Goal: Task Accomplishment & Management: Manage account settings

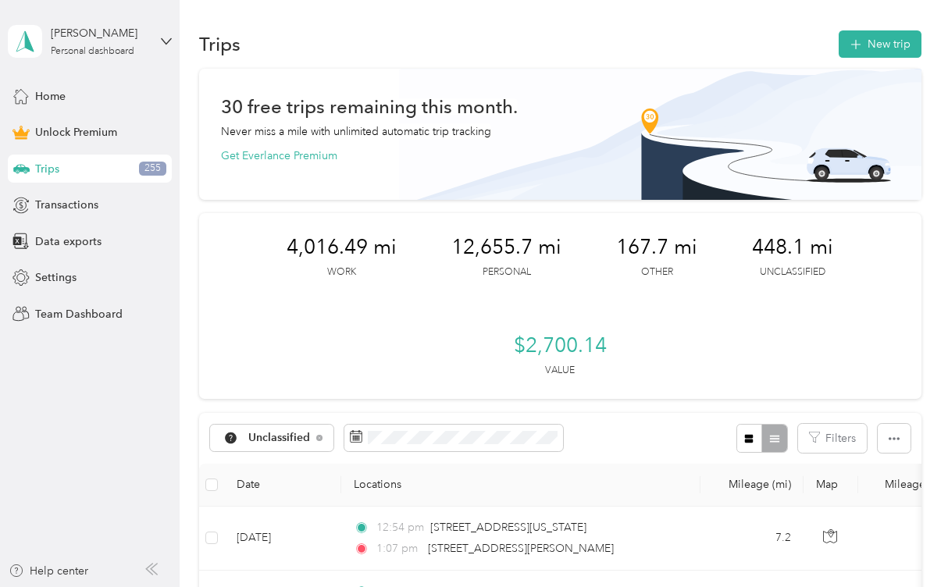
click at [655, 454] on div "Unclassified Filters" at bounding box center [560, 438] width 722 height 51
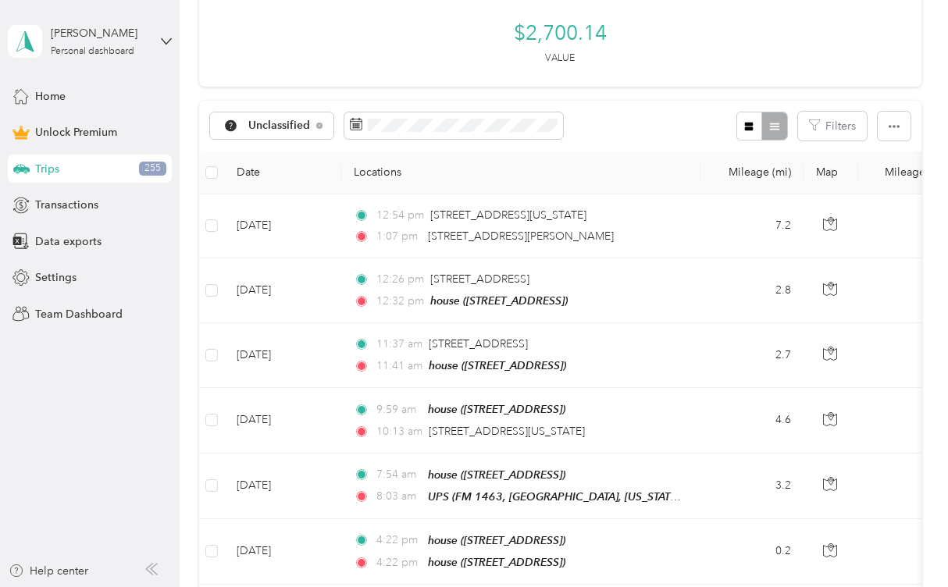
scroll to position [406, 0]
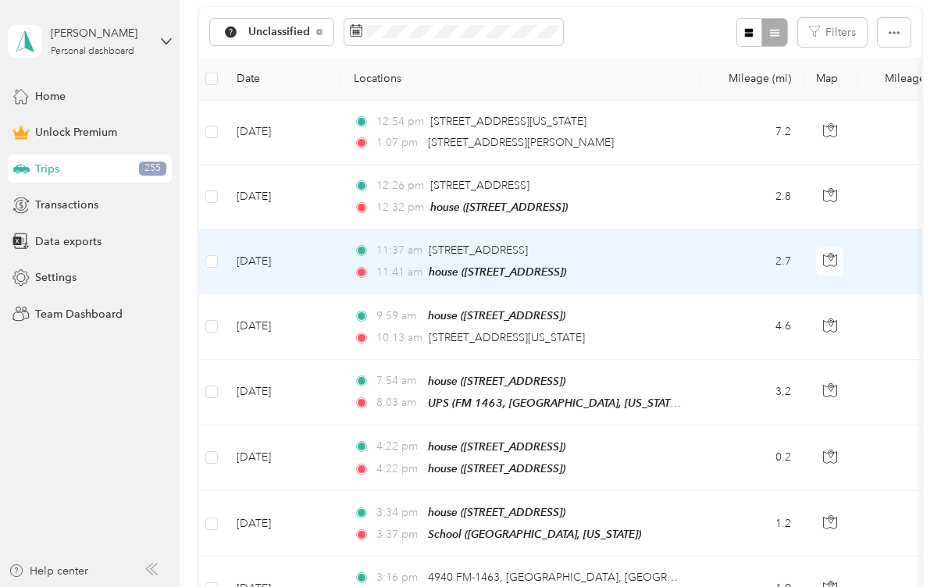
click at [783, 294] on td "2.7" at bounding box center [751, 261] width 103 height 65
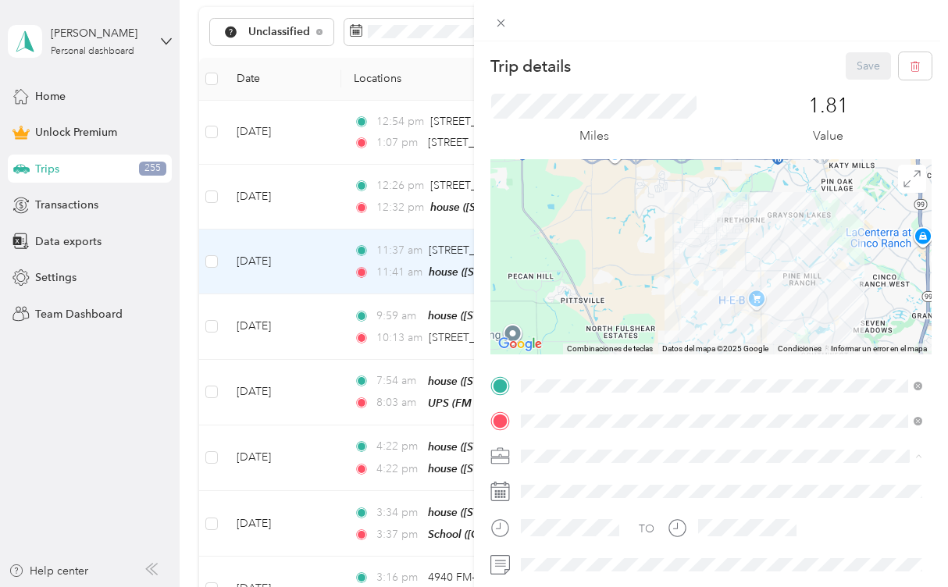
click at [586, 239] on li "Work" at bounding box center [721, 236] width 412 height 27
click at [869, 67] on button "Save" at bounding box center [867, 65] width 45 height 27
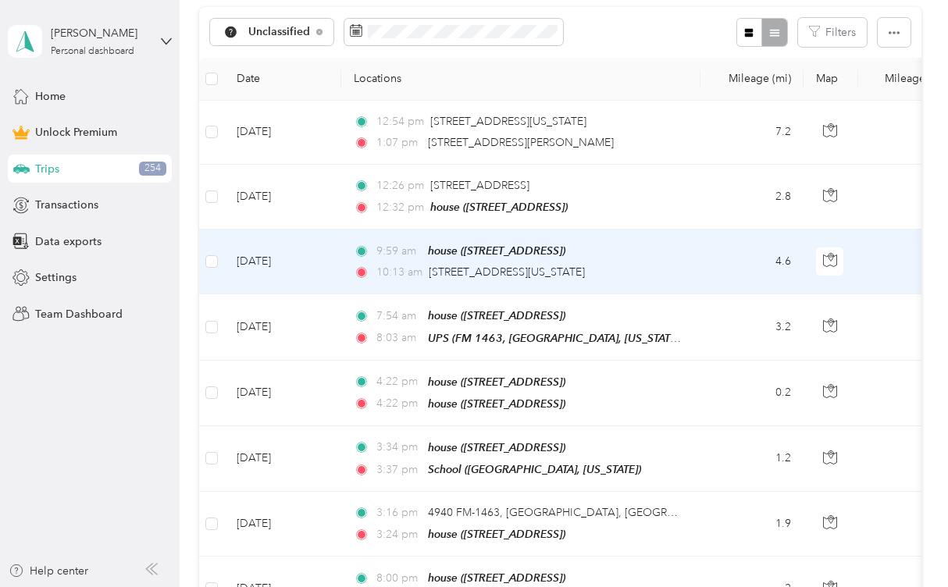
click at [783, 294] on td "4.6" at bounding box center [751, 261] width 103 height 65
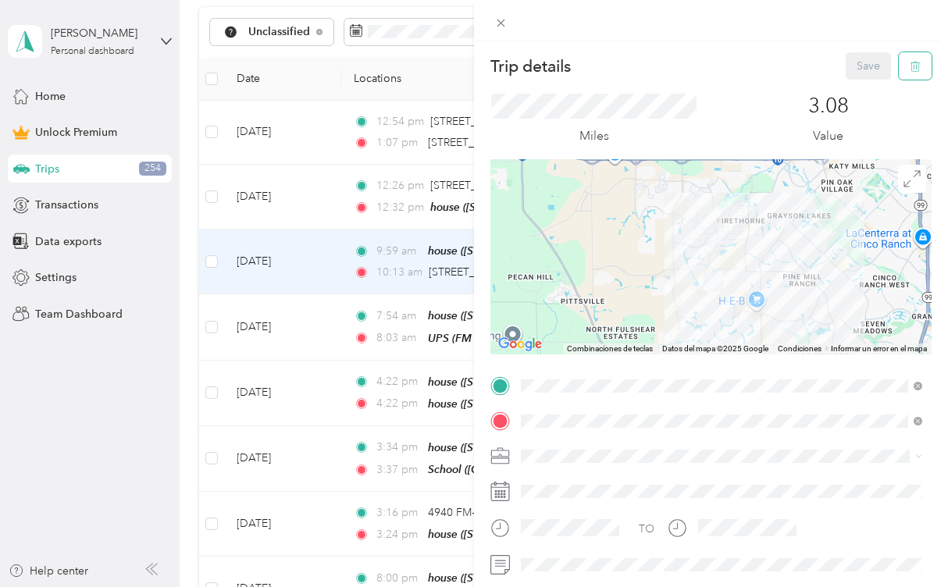
click at [911, 64] on icon "button" at bounding box center [914, 66] width 11 height 11
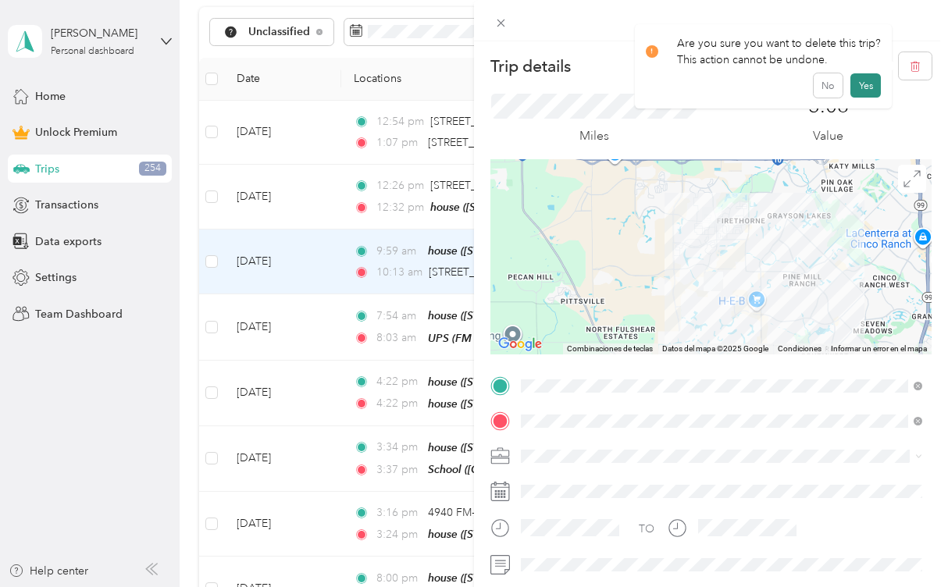
click at [869, 83] on button "Yes" at bounding box center [865, 85] width 30 height 25
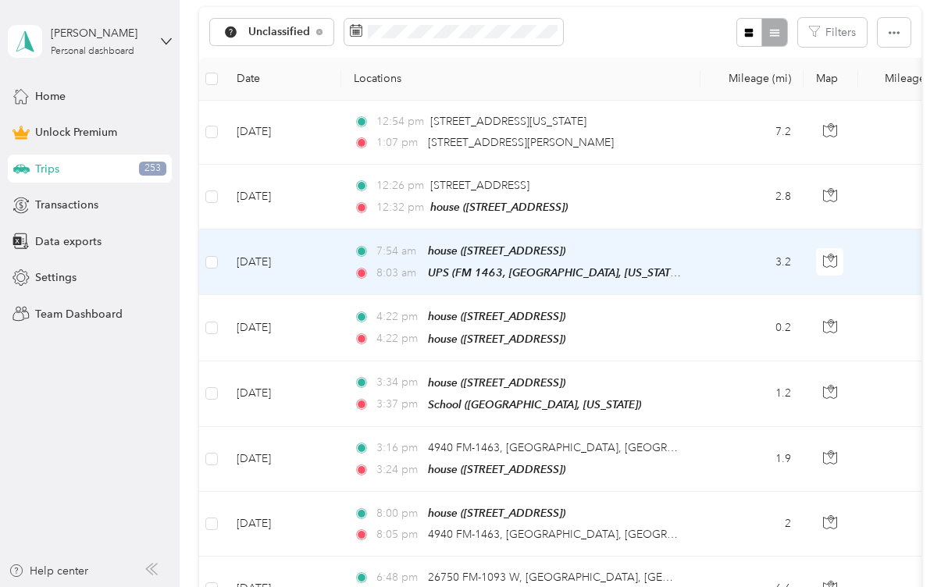
click at [786, 295] on td "3.2" at bounding box center [751, 262] width 103 height 66
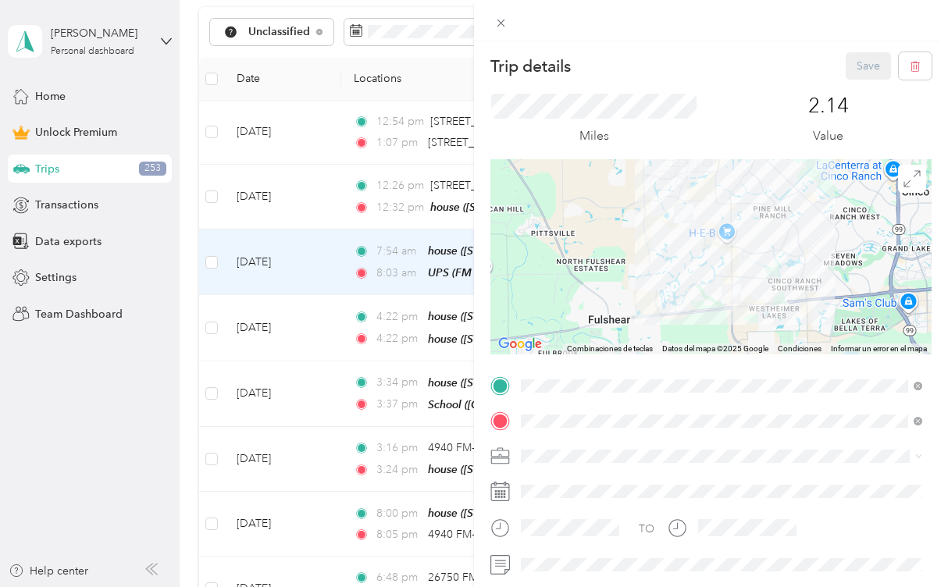
click at [550, 237] on li "Work" at bounding box center [721, 235] width 412 height 27
click at [673, 468] on span at bounding box center [723, 456] width 416 height 24
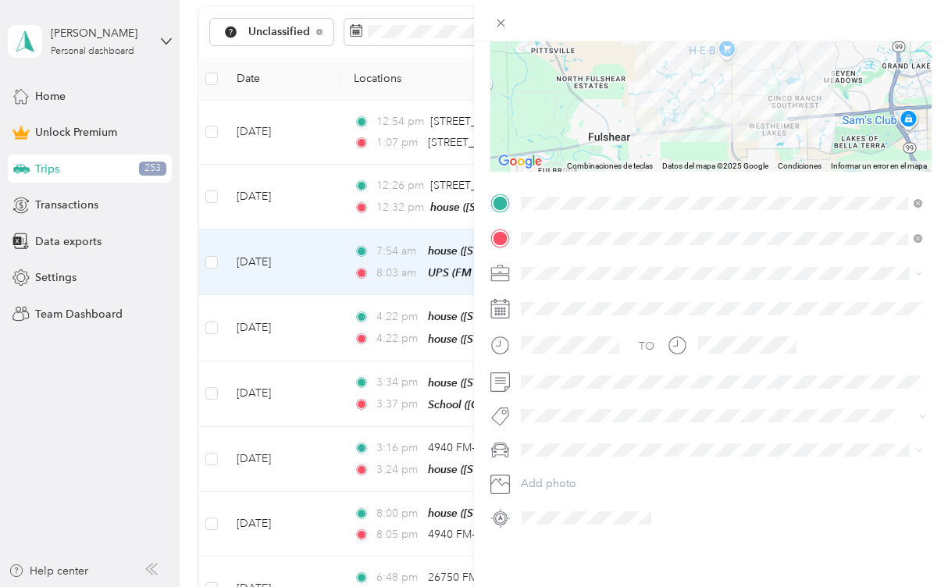
scroll to position [219, 0]
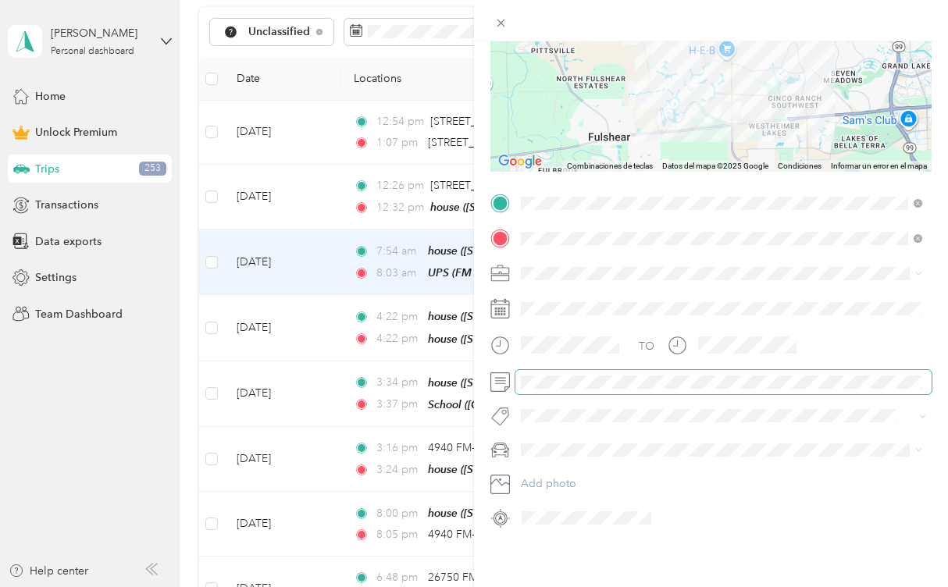
click at [524, 394] on span at bounding box center [723, 382] width 416 height 24
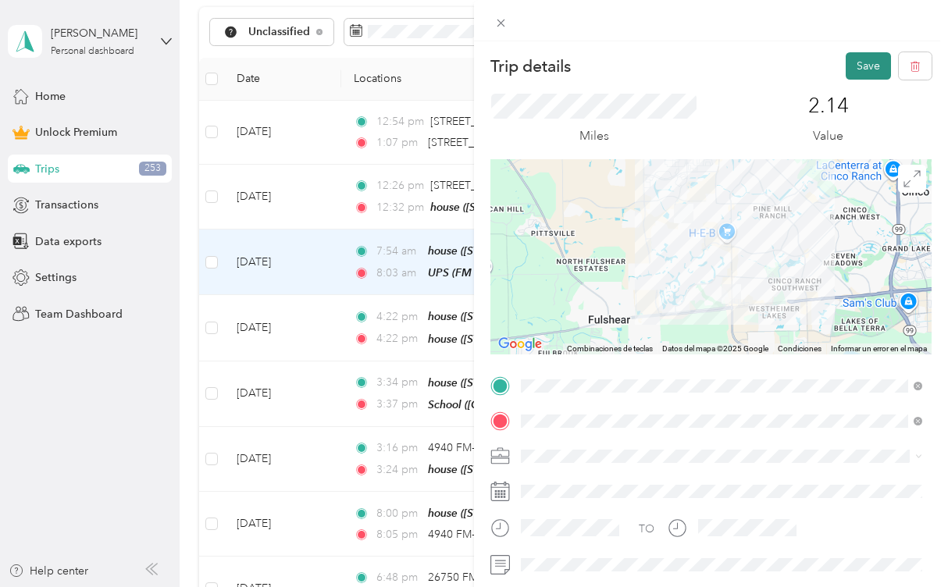
click at [874, 67] on button "Save" at bounding box center [867, 65] width 45 height 27
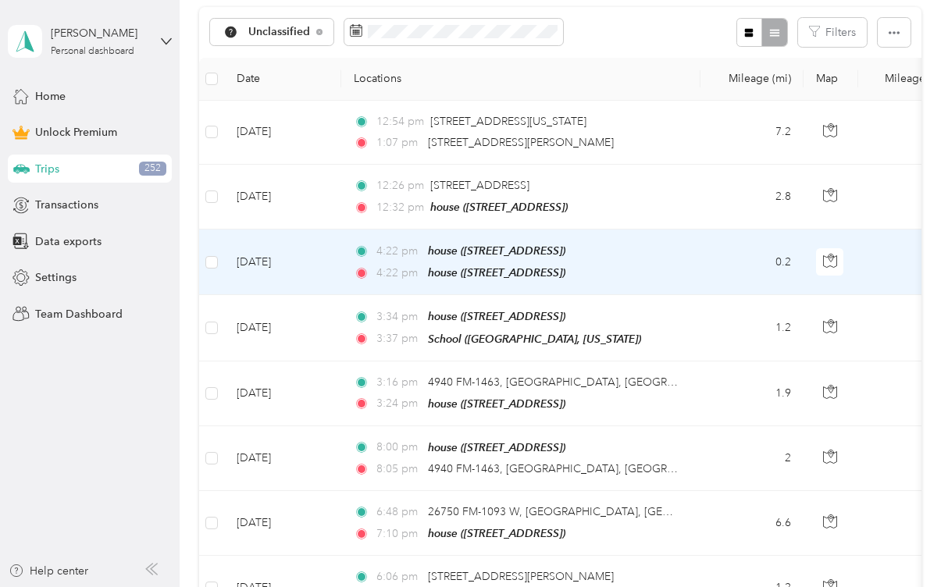
click at [784, 295] on td "0.2" at bounding box center [751, 262] width 103 height 66
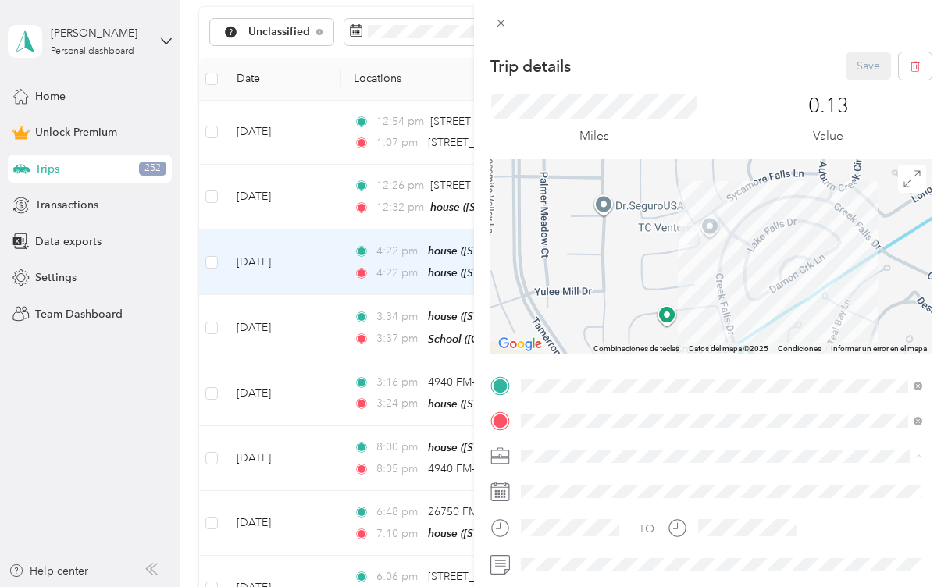
click at [584, 265] on div "Personal" at bounding box center [721, 264] width 390 height 16
click at [860, 63] on button "Save" at bounding box center [867, 65] width 45 height 27
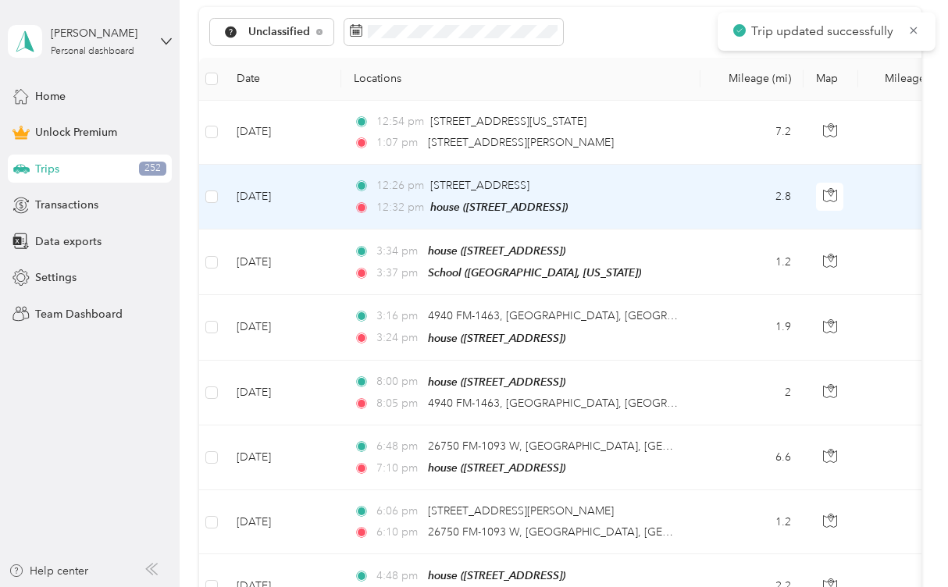
click at [785, 229] on td "2.8" at bounding box center [751, 197] width 103 height 65
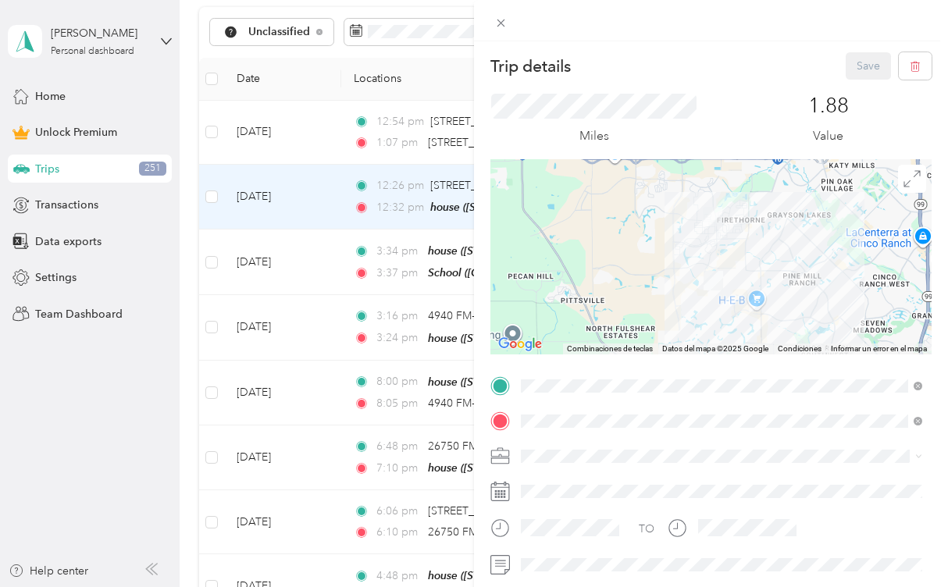
click at [859, 76] on div "Save" at bounding box center [888, 65] width 87 height 27
click at [642, 270] on li "Personal" at bounding box center [721, 259] width 412 height 27
click at [870, 59] on button "Save" at bounding box center [867, 65] width 45 height 27
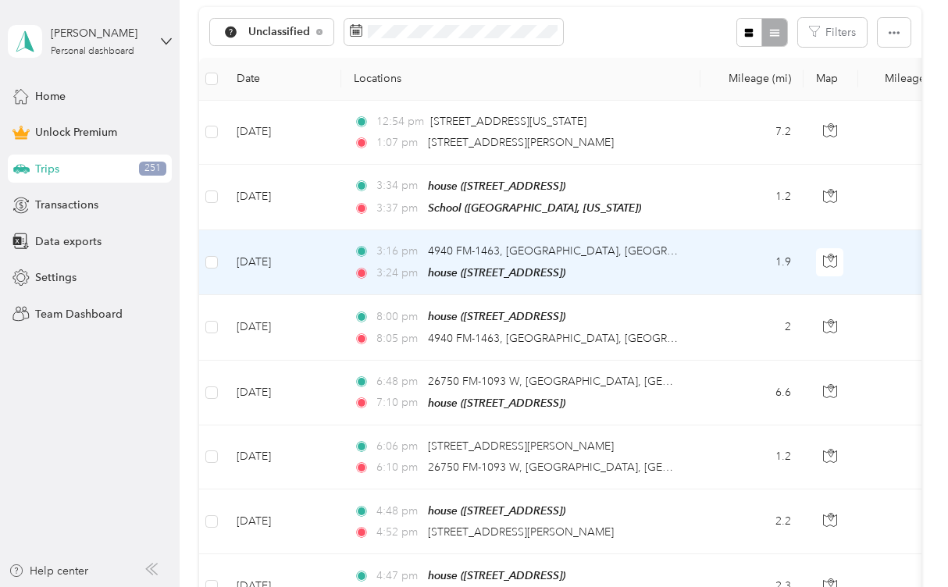
click at [778, 295] on td "1.9" at bounding box center [751, 262] width 103 height 65
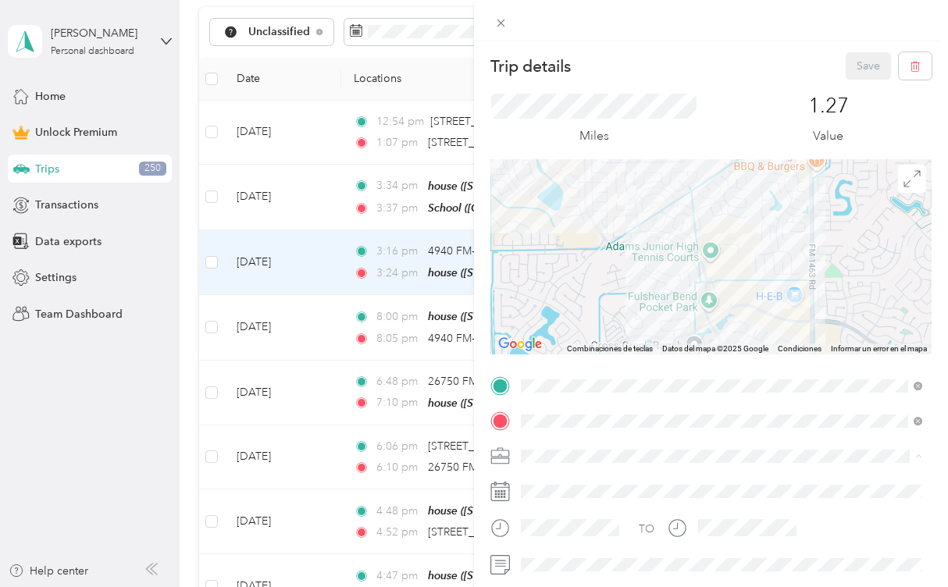
click at [639, 261] on div "Personal" at bounding box center [721, 264] width 390 height 16
click at [860, 59] on button "Save" at bounding box center [867, 65] width 45 height 27
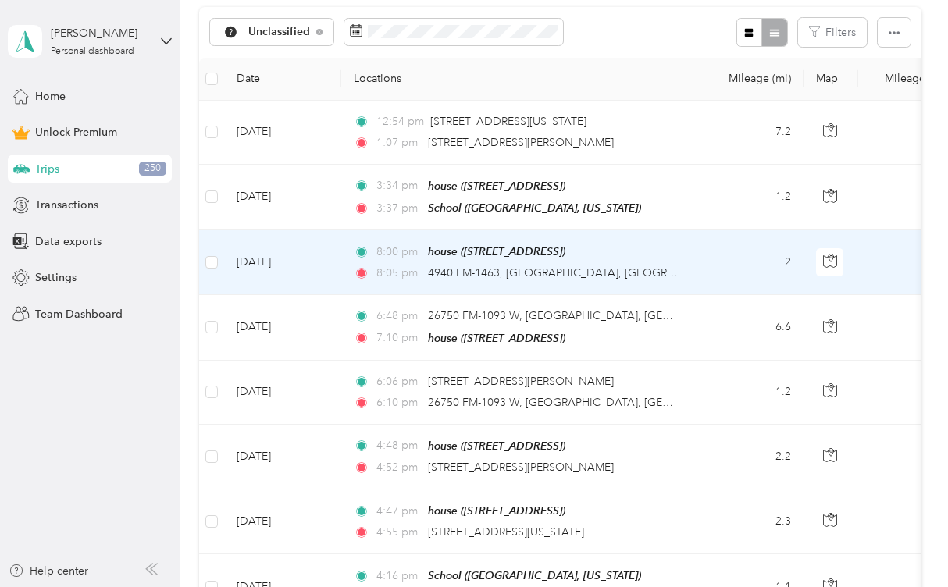
click at [784, 295] on td "2" at bounding box center [751, 262] width 103 height 65
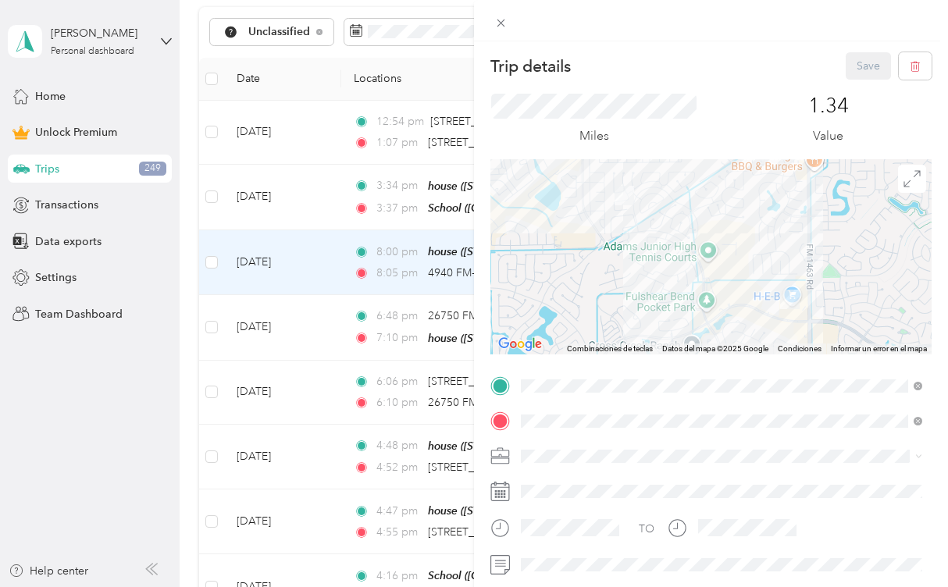
click at [624, 258] on div "Personal" at bounding box center [721, 264] width 390 height 16
click at [870, 64] on button "Save" at bounding box center [867, 65] width 45 height 27
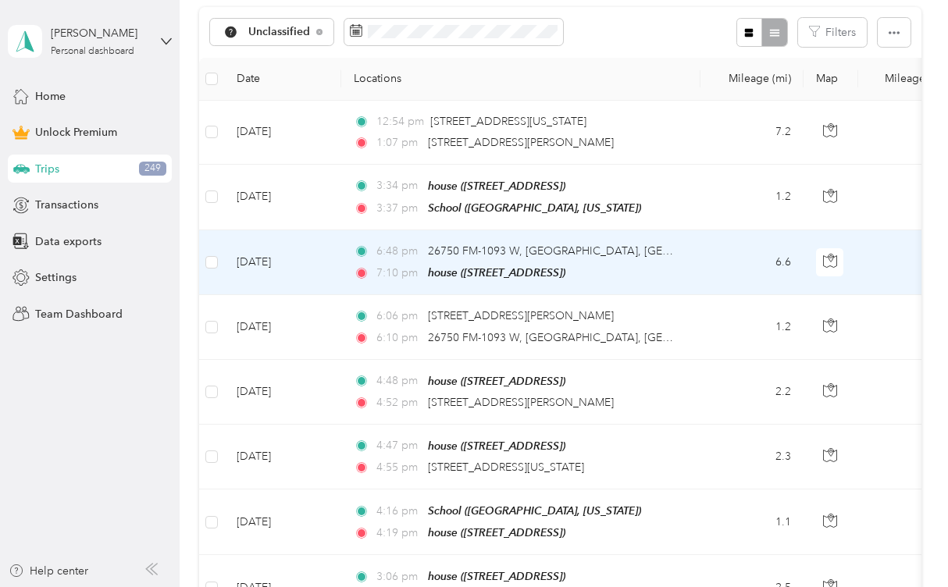
click at [783, 295] on td "6.6" at bounding box center [751, 262] width 103 height 65
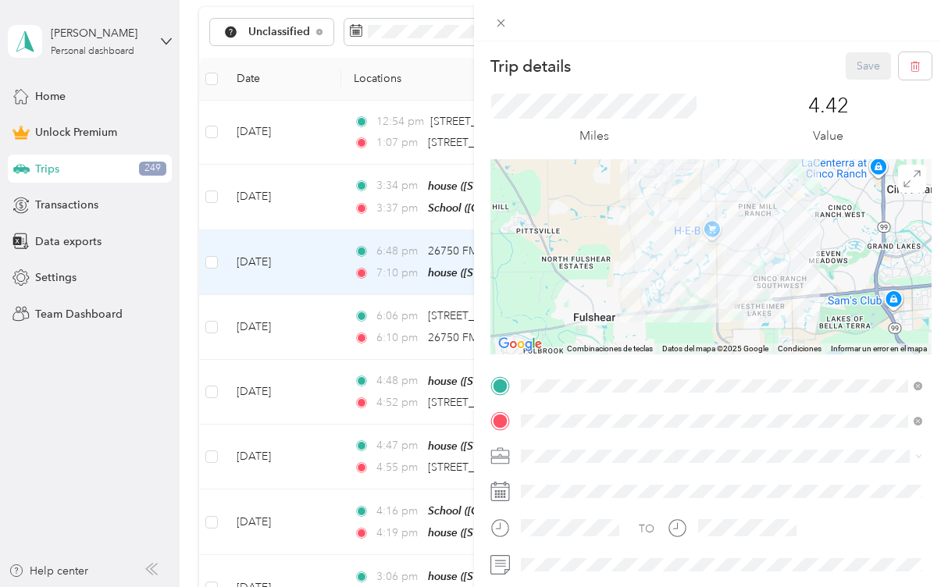
click at [763, 254] on div at bounding box center [710, 256] width 441 height 195
click at [735, 321] on div at bounding box center [710, 256] width 441 height 195
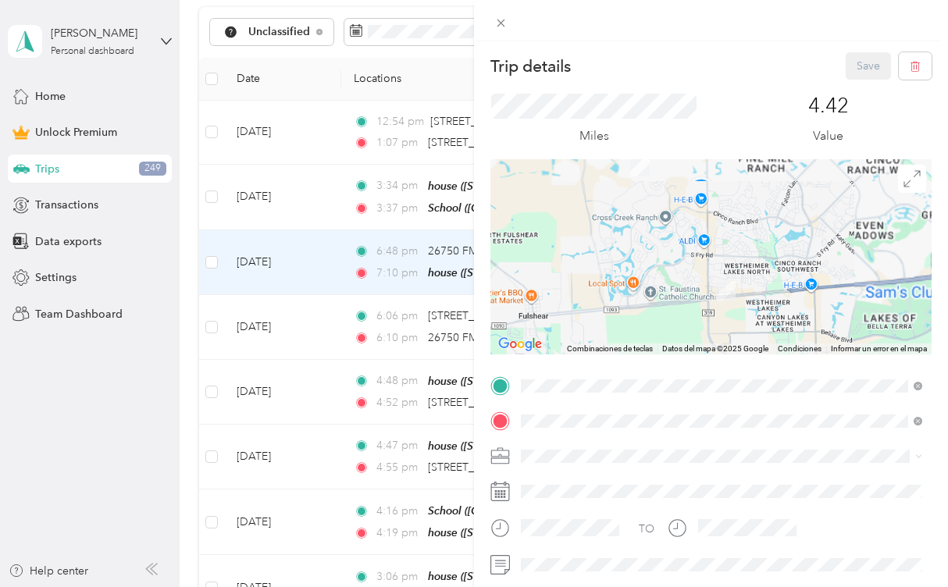
click at [735, 321] on div at bounding box center [710, 256] width 441 height 195
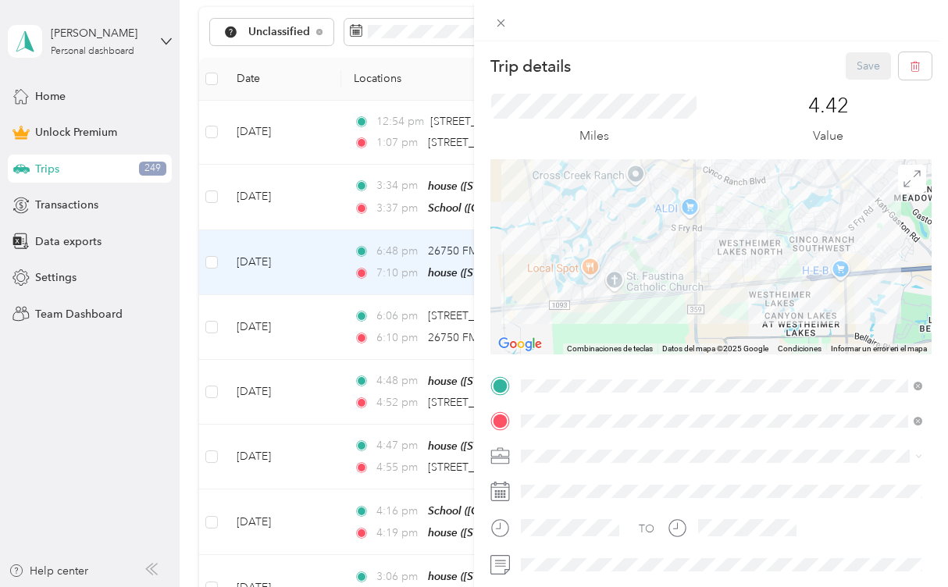
click at [735, 321] on div at bounding box center [710, 256] width 441 height 195
click at [743, 305] on div at bounding box center [710, 256] width 441 height 195
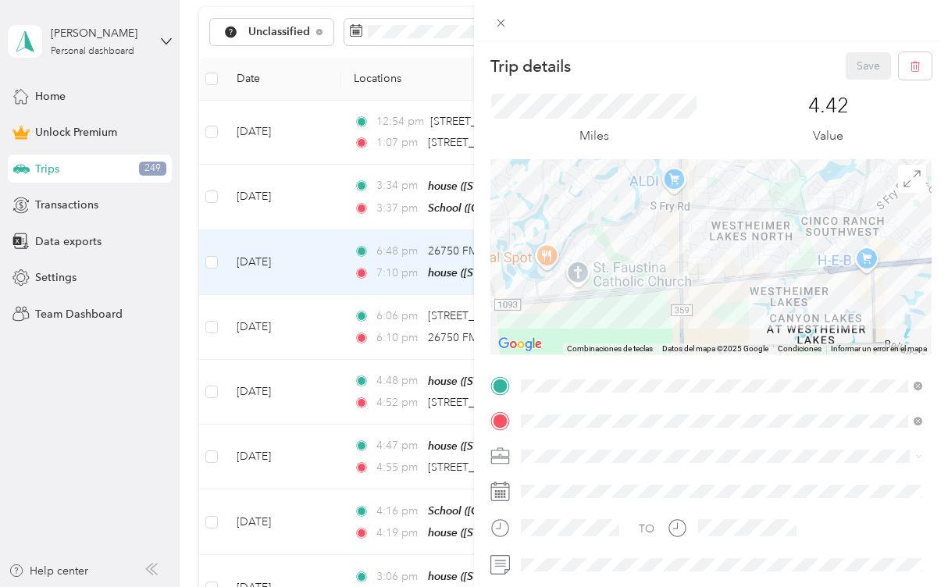
click at [743, 305] on div at bounding box center [710, 256] width 441 height 195
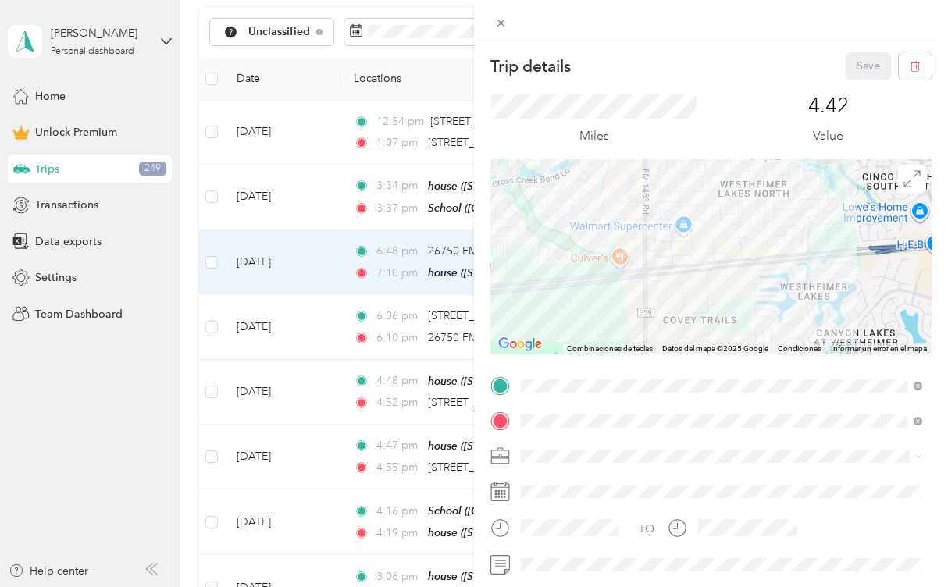
click at [715, 282] on div at bounding box center [710, 256] width 441 height 195
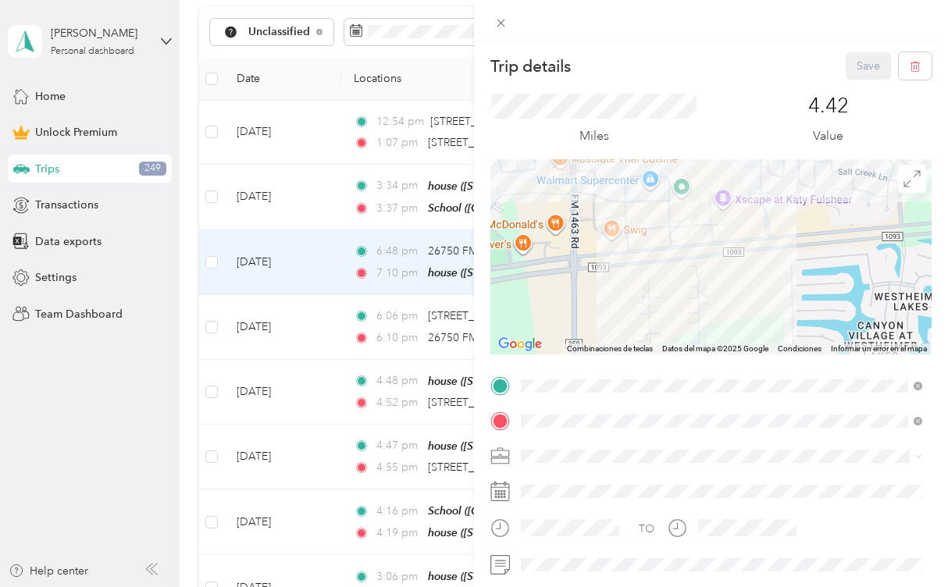
click at [689, 240] on div at bounding box center [710, 256] width 441 height 195
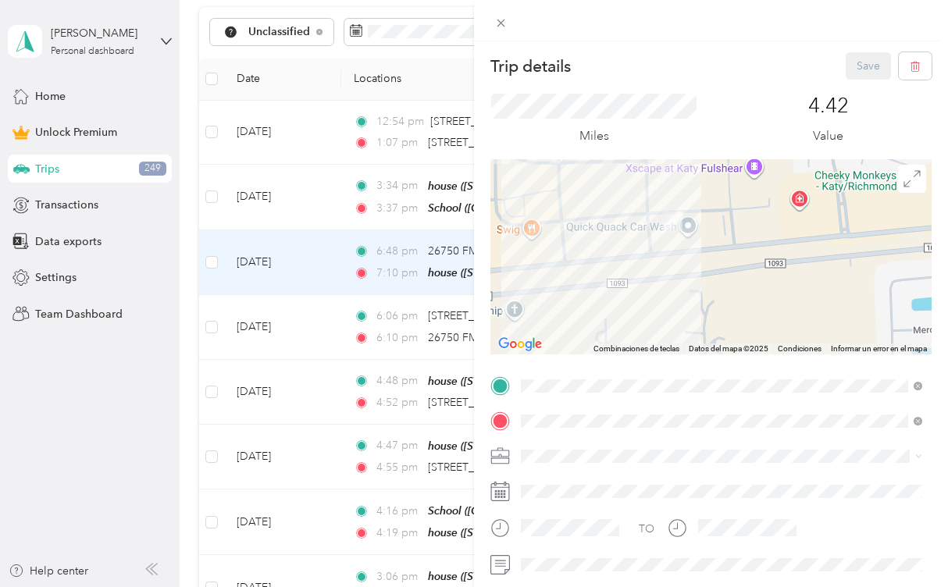
click at [690, 238] on div at bounding box center [710, 256] width 441 height 195
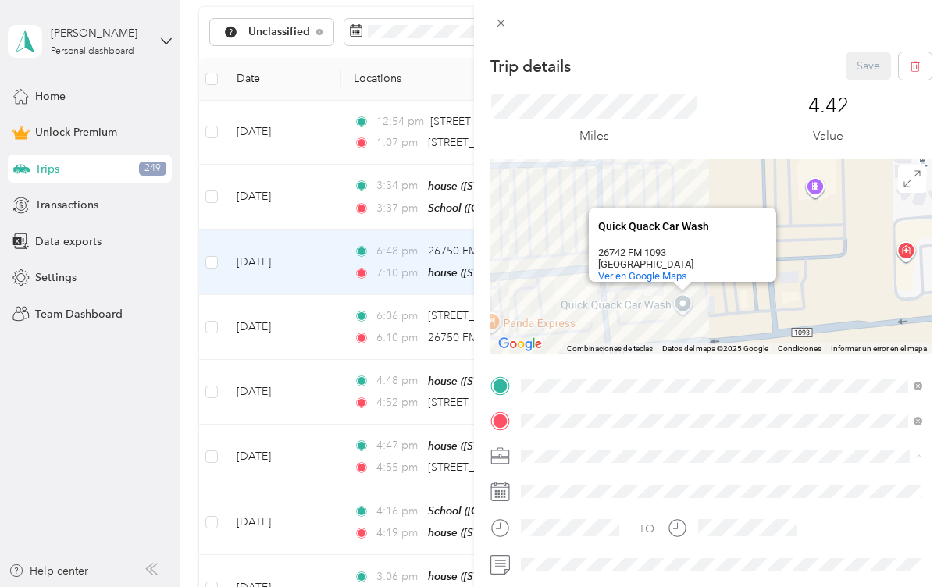
click at [623, 268] on li "Personal" at bounding box center [721, 264] width 412 height 27
click at [853, 61] on button "Save" at bounding box center [867, 65] width 45 height 27
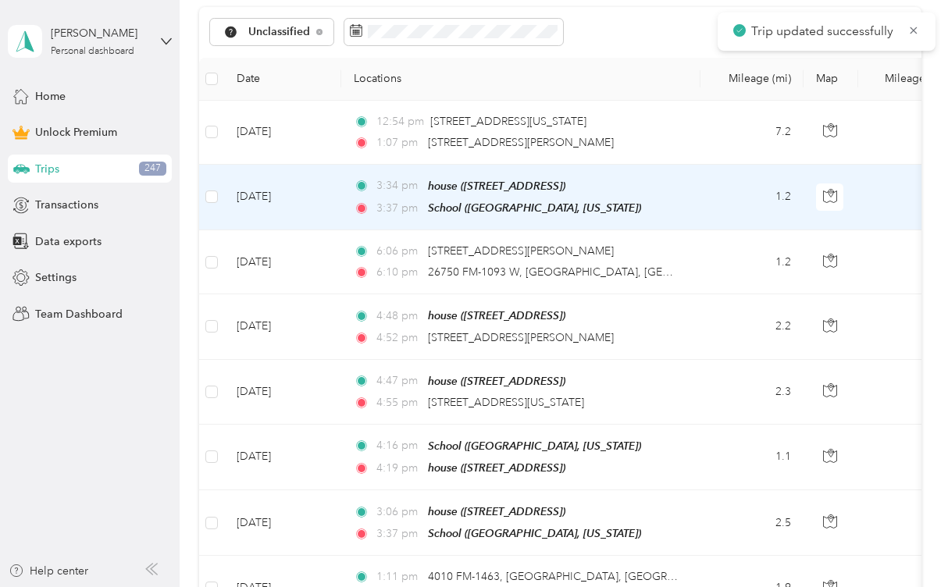
click at [781, 230] on td "1.2" at bounding box center [751, 198] width 103 height 66
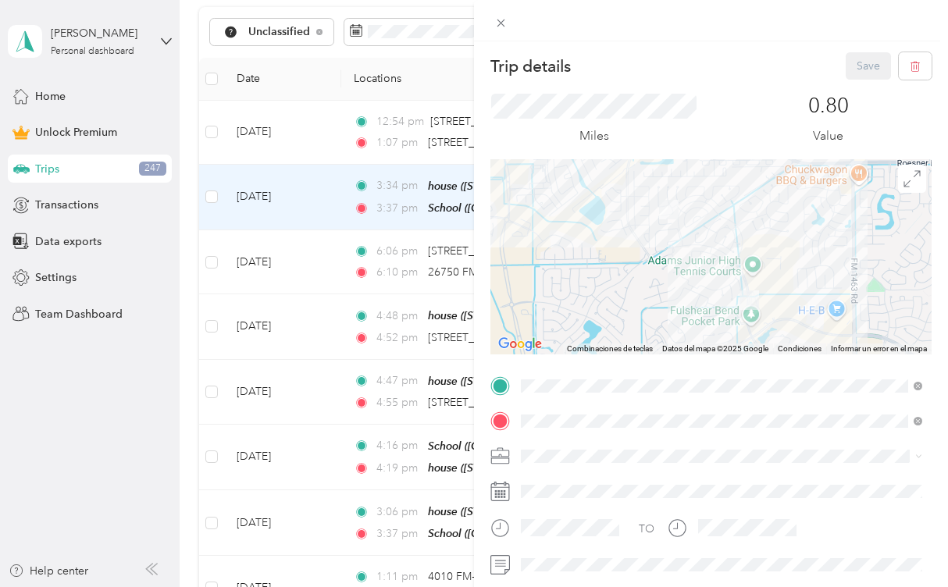
click at [625, 261] on div "Personal" at bounding box center [721, 261] width 390 height 16
click at [866, 62] on button "Save" at bounding box center [867, 65] width 45 height 27
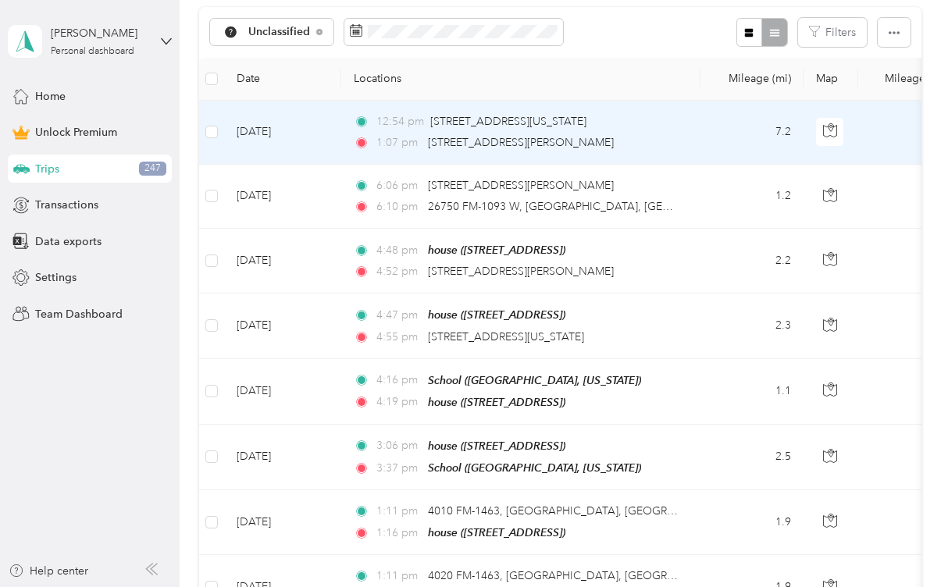
click at [783, 165] on td "7.2" at bounding box center [751, 133] width 103 height 64
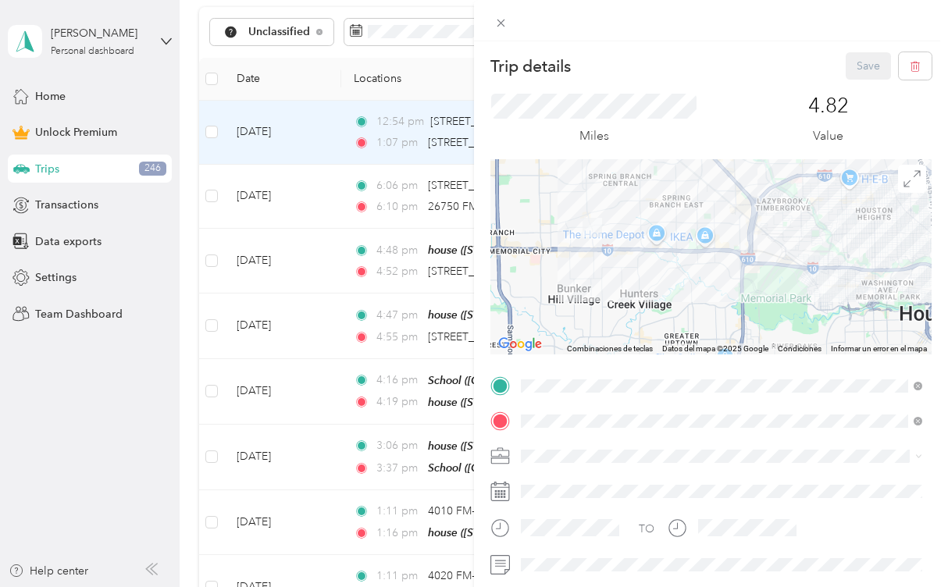
click at [839, 288] on div at bounding box center [710, 256] width 441 height 195
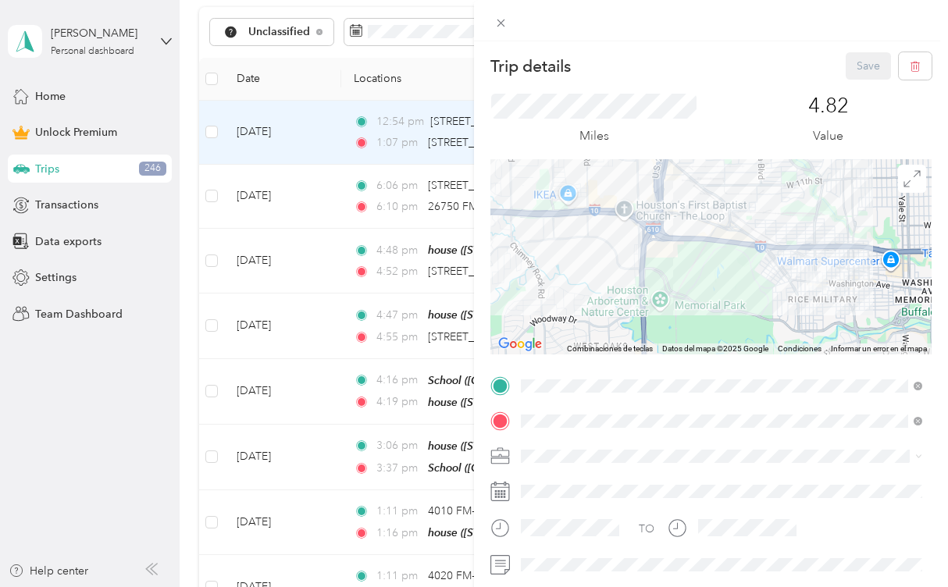
click at [839, 288] on div at bounding box center [710, 256] width 441 height 195
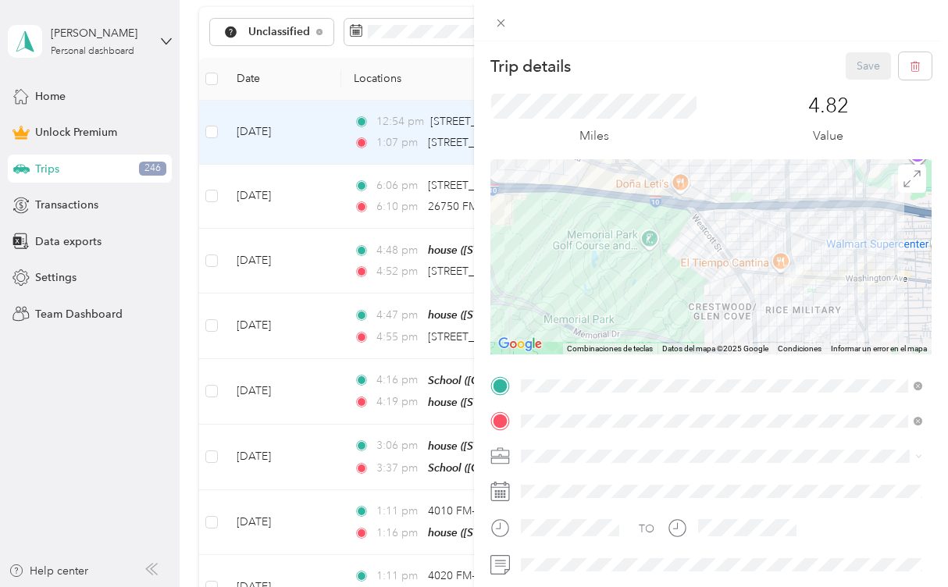
click at [830, 268] on div at bounding box center [710, 256] width 441 height 195
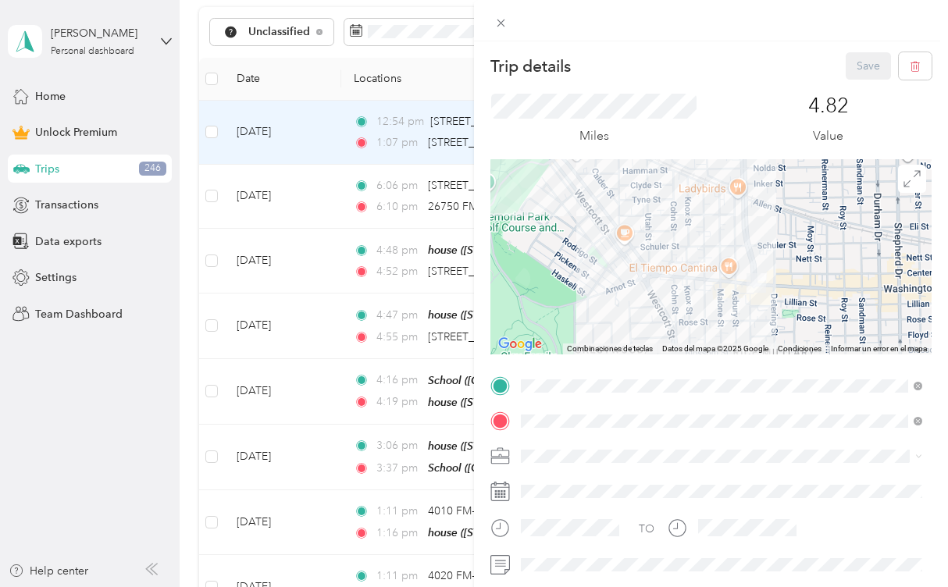
click at [830, 268] on div at bounding box center [710, 256] width 441 height 195
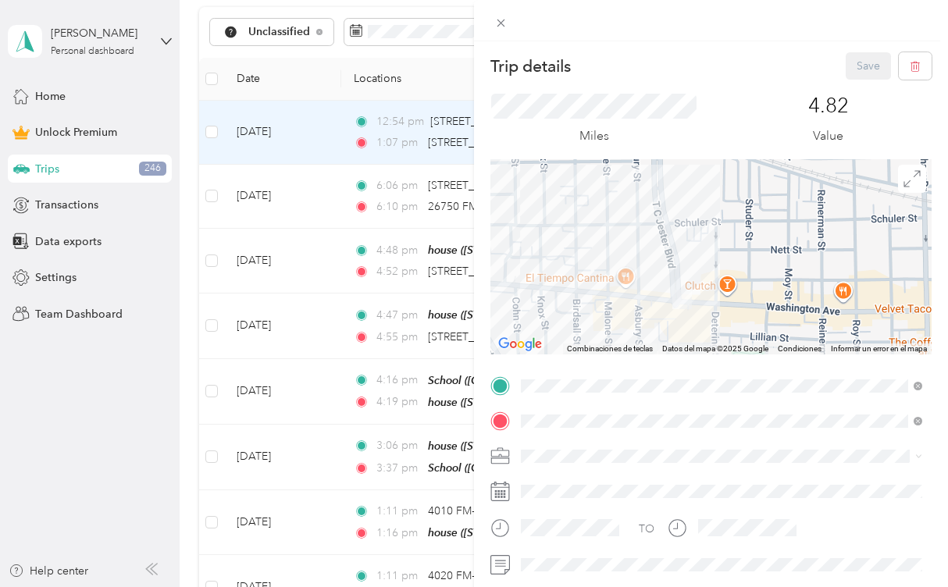
click at [711, 307] on div at bounding box center [710, 256] width 441 height 195
click at [711, 306] on div at bounding box center [710, 256] width 441 height 195
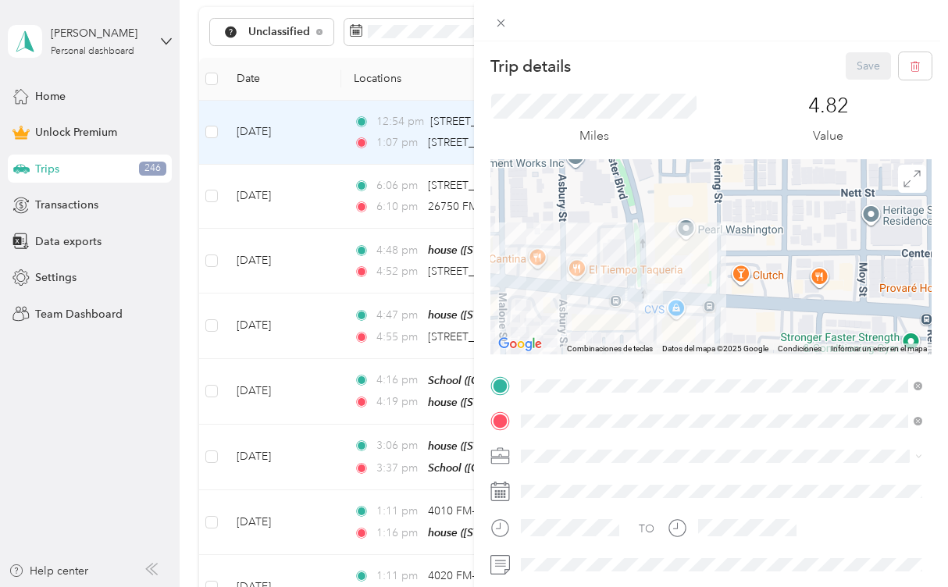
click at [674, 286] on div at bounding box center [710, 256] width 441 height 195
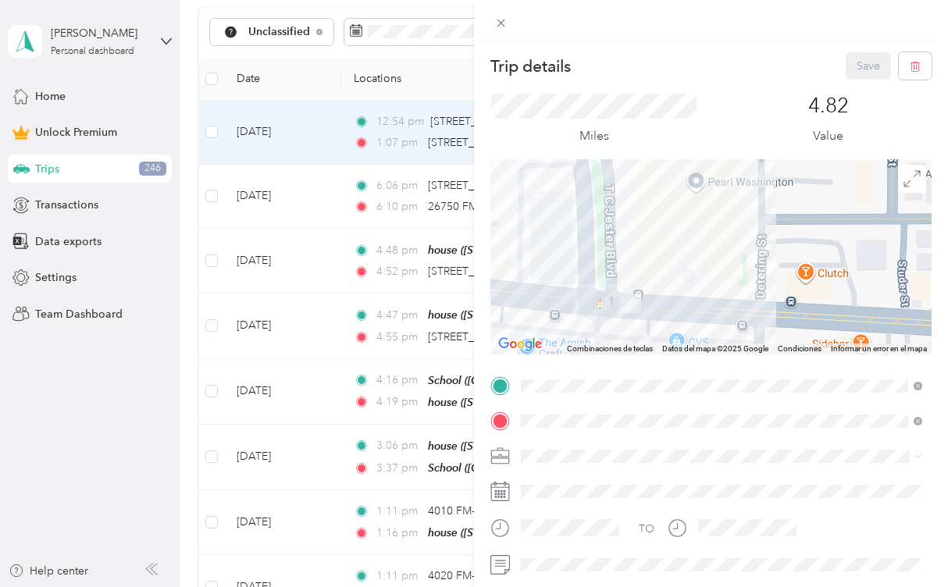
click at [674, 288] on div at bounding box center [710, 256] width 441 height 195
click at [597, 256] on div "Personal" at bounding box center [721, 264] width 390 height 16
click at [881, 60] on button "Save" at bounding box center [867, 65] width 45 height 27
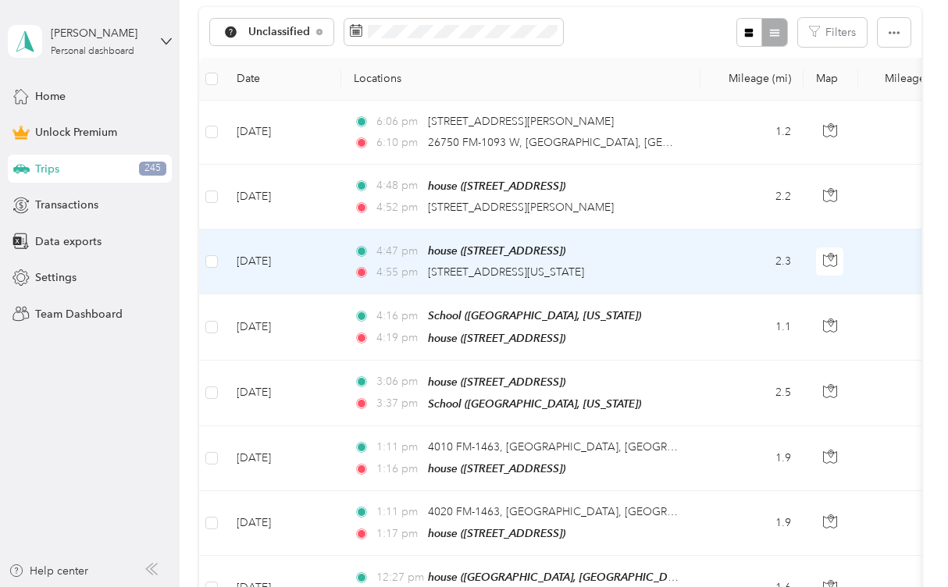
click at [787, 294] on td "2.3" at bounding box center [751, 261] width 103 height 65
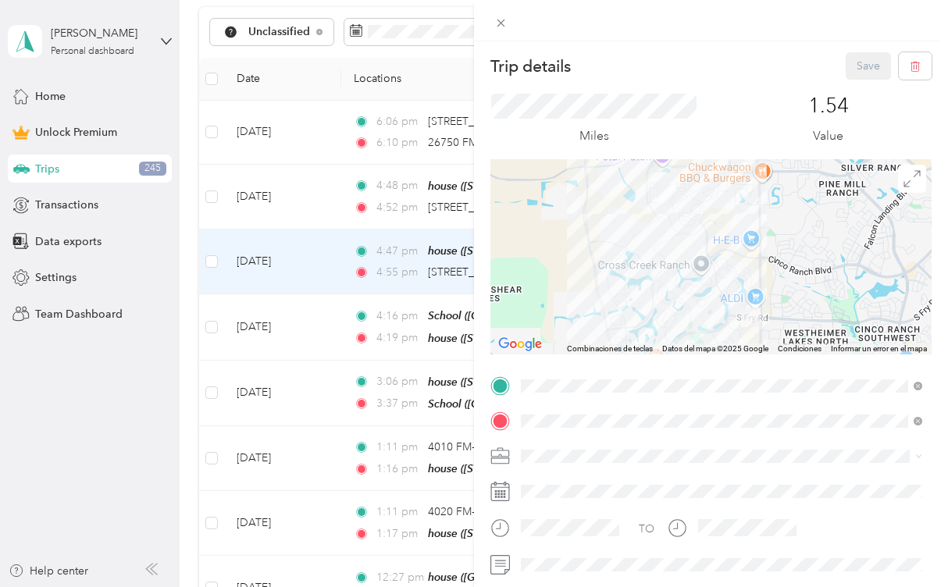
click at [773, 300] on div at bounding box center [710, 256] width 441 height 195
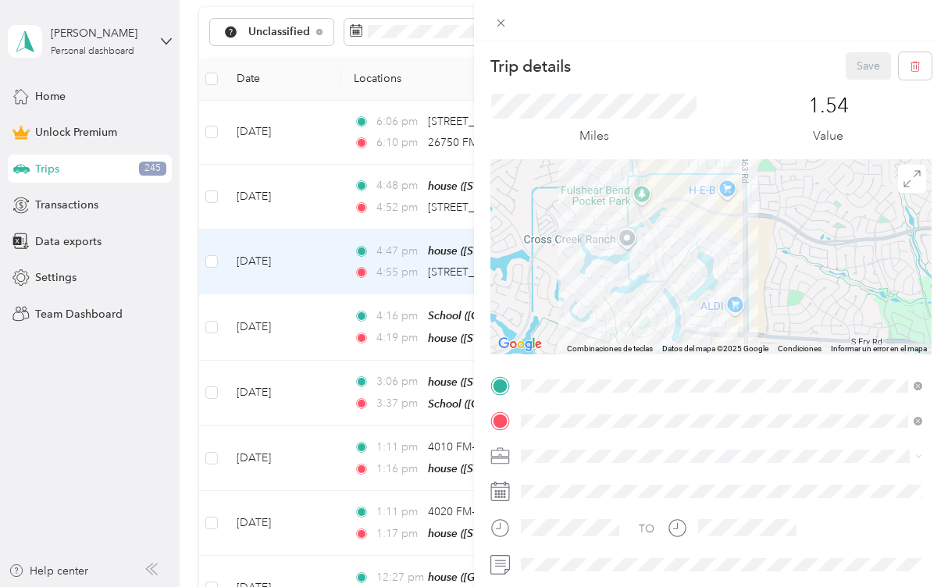
click at [748, 340] on div at bounding box center [710, 256] width 441 height 195
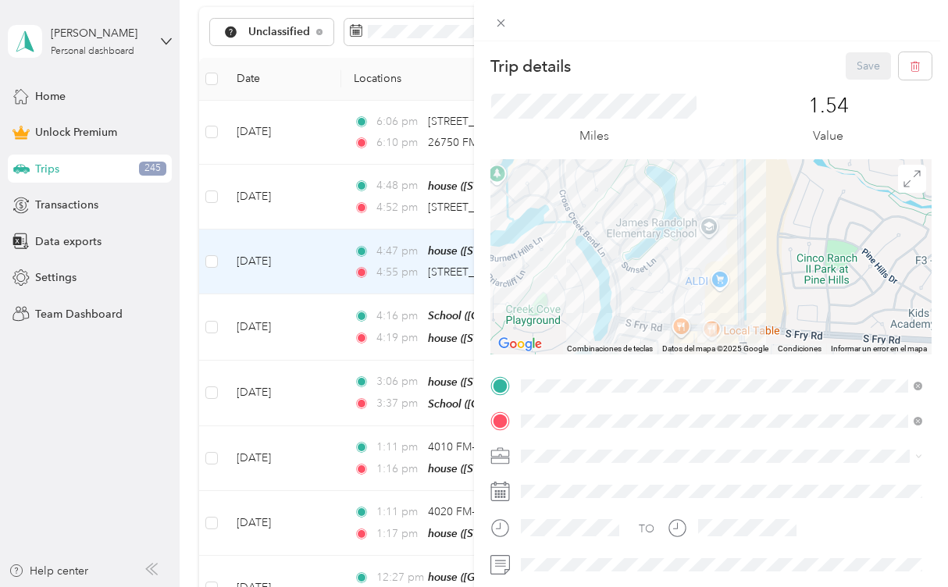
drag, startPoint x: 746, startPoint y: 302, endPoint x: 749, endPoint y: 290, distance: 11.9
click at [749, 290] on div at bounding box center [710, 256] width 441 height 195
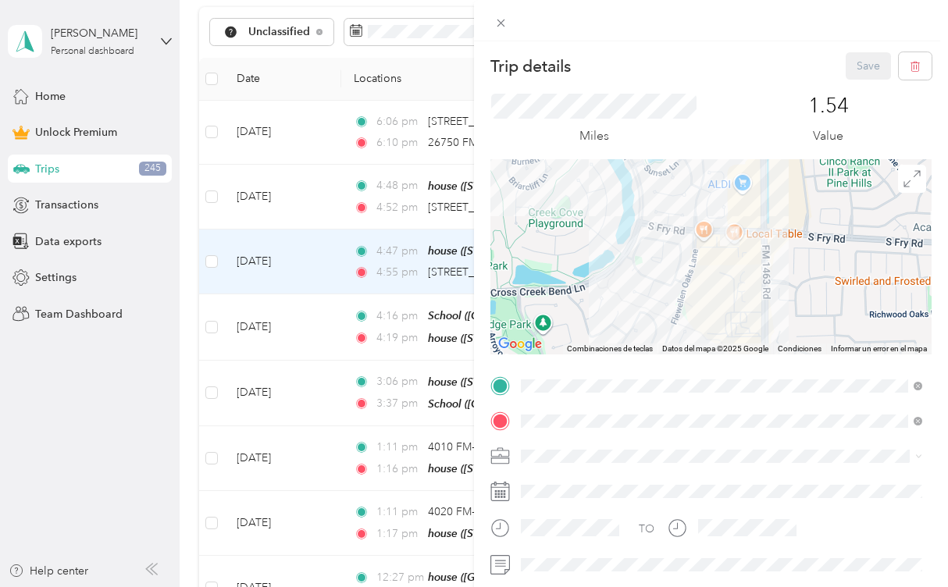
drag, startPoint x: 749, startPoint y: 290, endPoint x: 769, endPoint y: 208, distance: 84.2
click at [769, 207] on div at bounding box center [710, 256] width 441 height 195
click at [724, 278] on div at bounding box center [710, 256] width 441 height 195
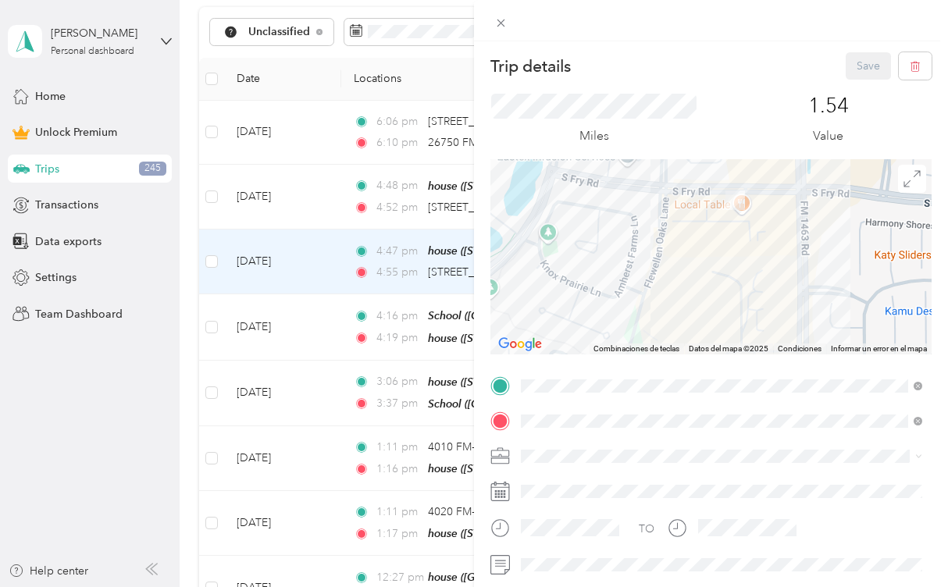
click at [749, 233] on div at bounding box center [710, 256] width 441 height 195
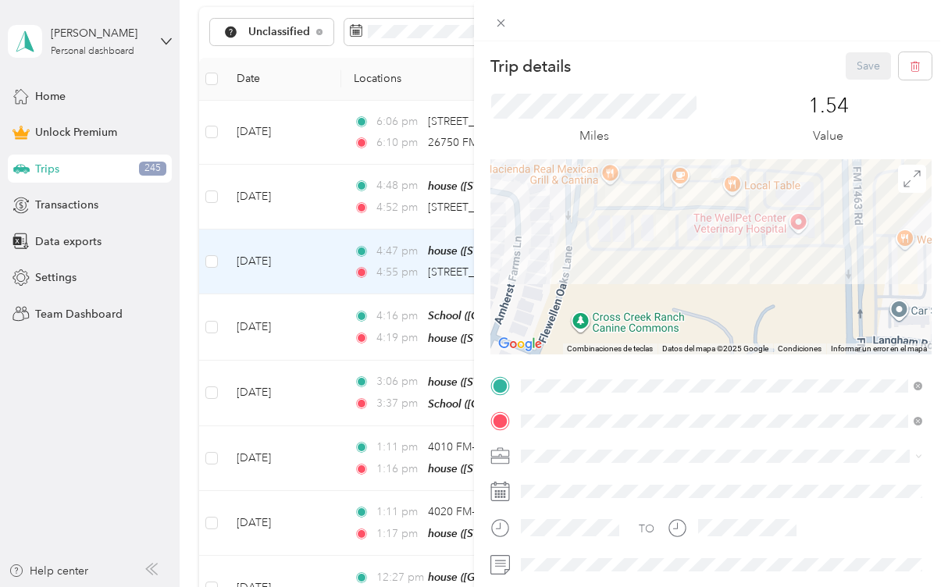
click at [751, 258] on div at bounding box center [710, 256] width 441 height 195
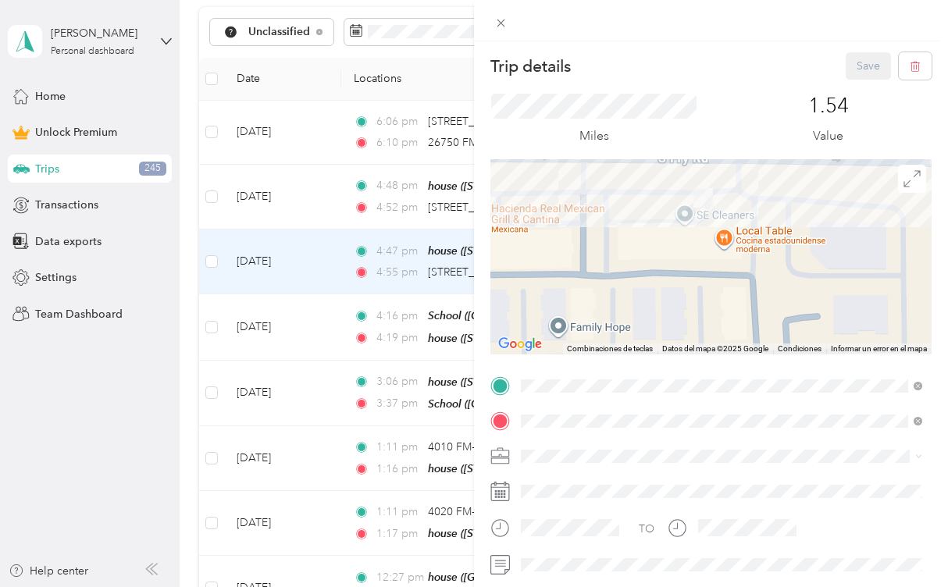
drag, startPoint x: 727, startPoint y: 184, endPoint x: 741, endPoint y: 305, distance: 121.8
click at [741, 306] on div at bounding box center [710, 256] width 441 height 195
click at [661, 211] on div at bounding box center [710, 256] width 441 height 195
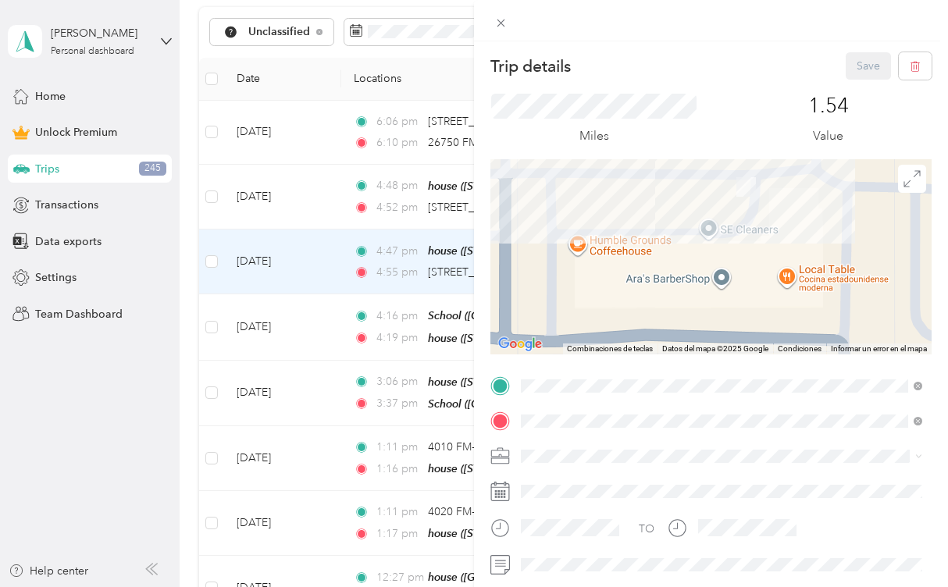
click at [684, 195] on div at bounding box center [710, 256] width 441 height 195
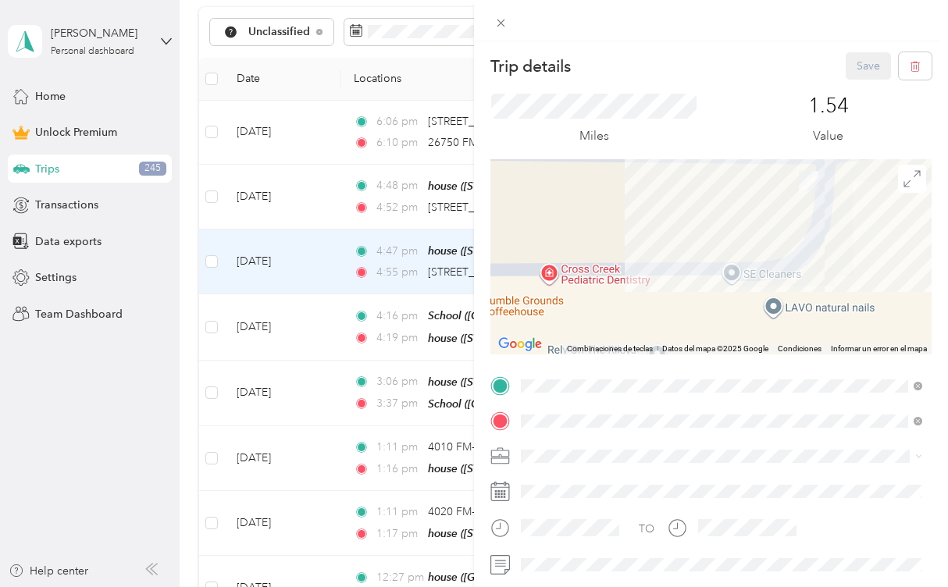
click at [791, 237] on div at bounding box center [710, 256] width 441 height 195
click at [912, 177] on icon at bounding box center [911, 178] width 17 height 17
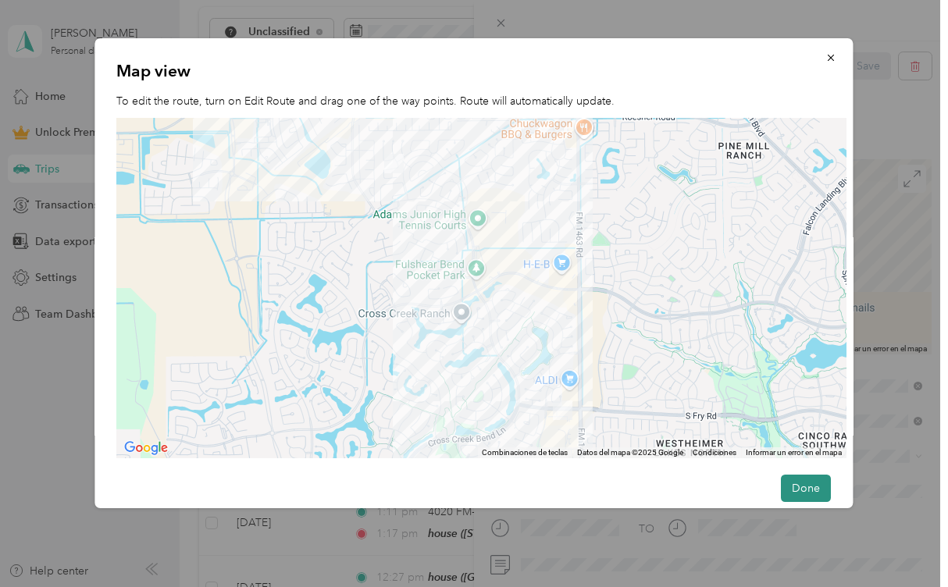
click at [795, 482] on button "Done" at bounding box center [806, 488] width 50 height 27
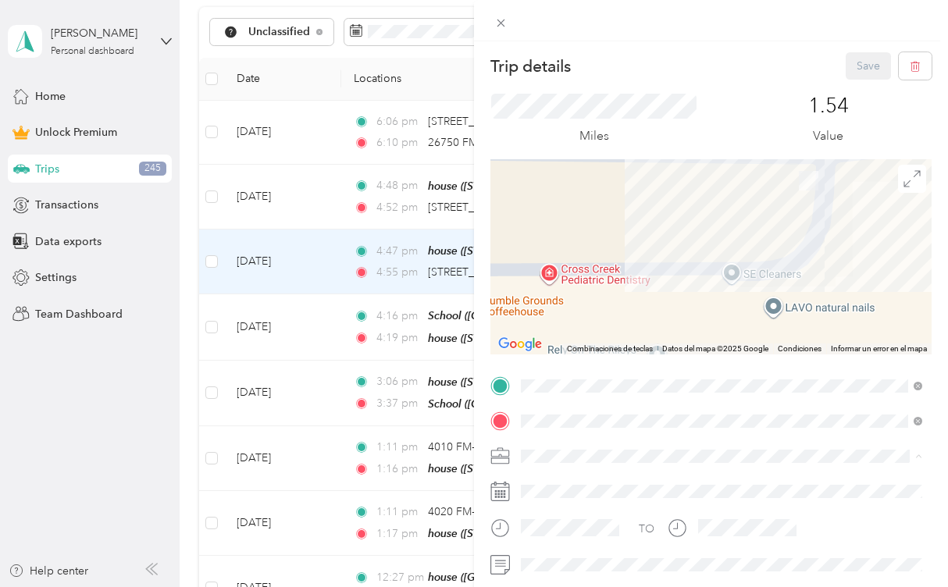
click at [567, 263] on div "Personal" at bounding box center [721, 264] width 390 height 16
click at [870, 59] on button "Save" at bounding box center [867, 65] width 45 height 27
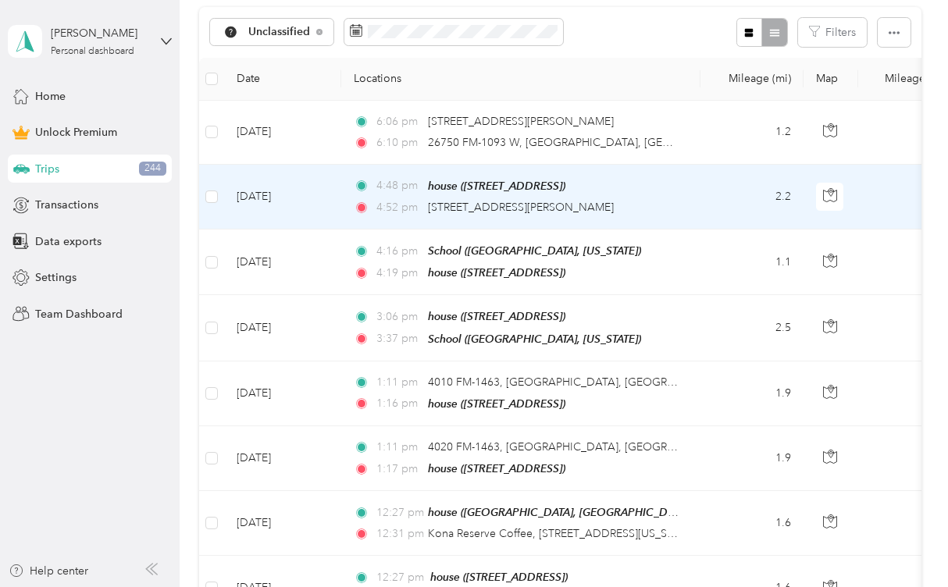
click at [782, 229] on td "2.2" at bounding box center [751, 197] width 103 height 65
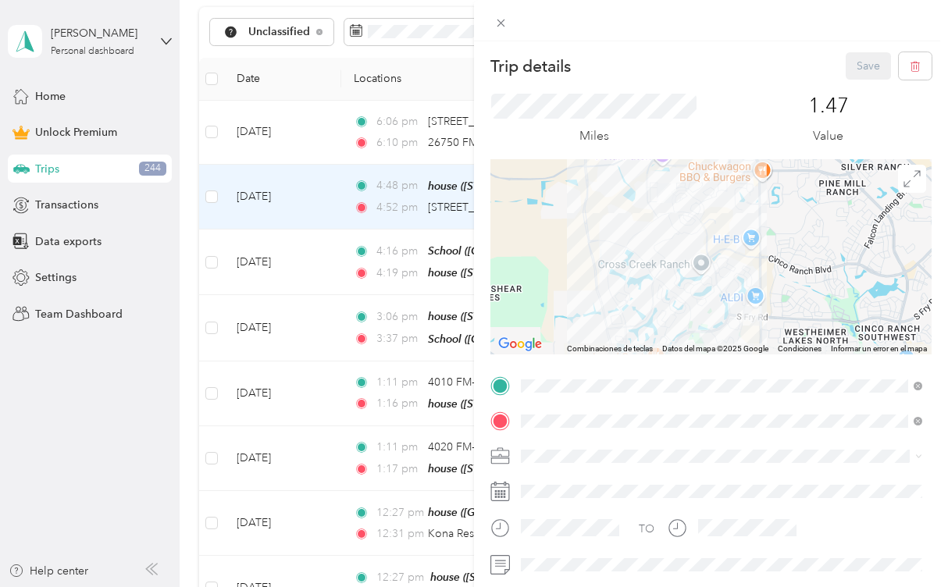
click at [605, 265] on div "Personal" at bounding box center [721, 262] width 390 height 16
click at [852, 63] on button "Save" at bounding box center [867, 65] width 45 height 27
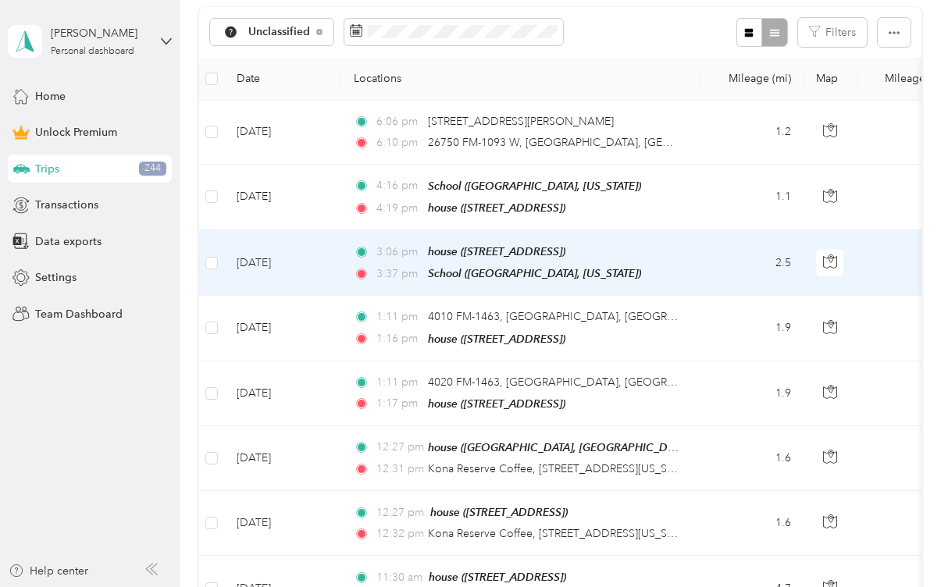
click at [782, 296] on td "2.5" at bounding box center [751, 263] width 103 height 66
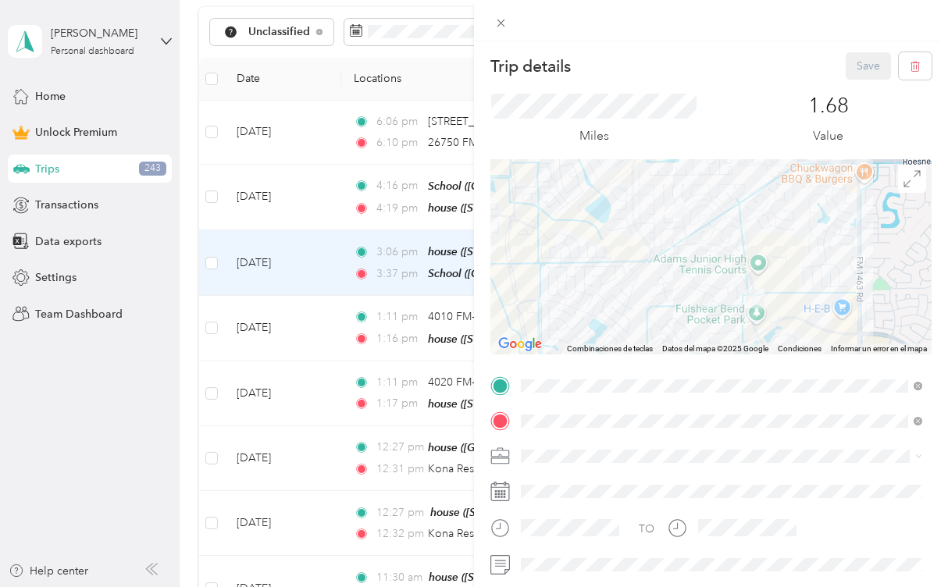
click at [617, 257] on div "Personal" at bounding box center [721, 259] width 390 height 16
click at [865, 69] on button "Save" at bounding box center [867, 65] width 45 height 27
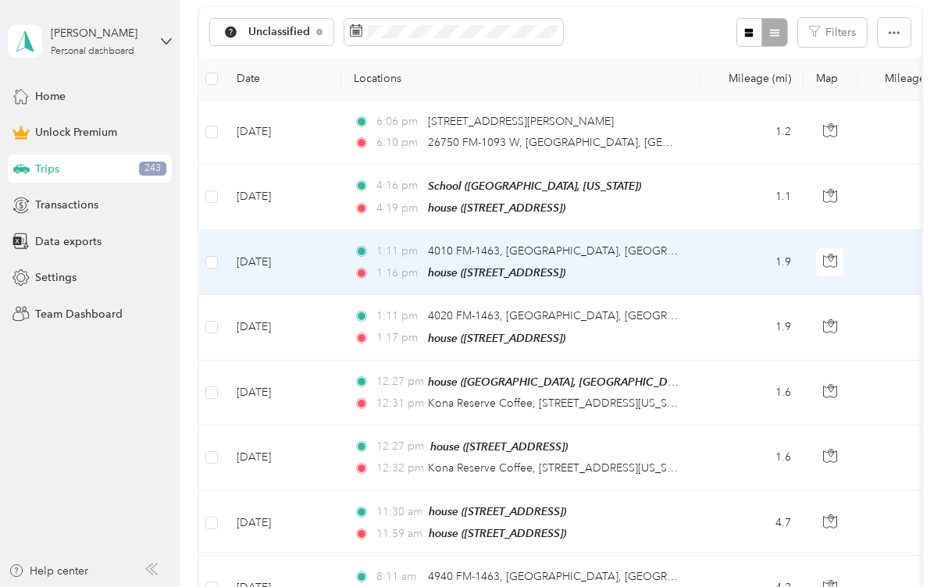
click at [781, 295] on td "1.9" at bounding box center [751, 262] width 103 height 65
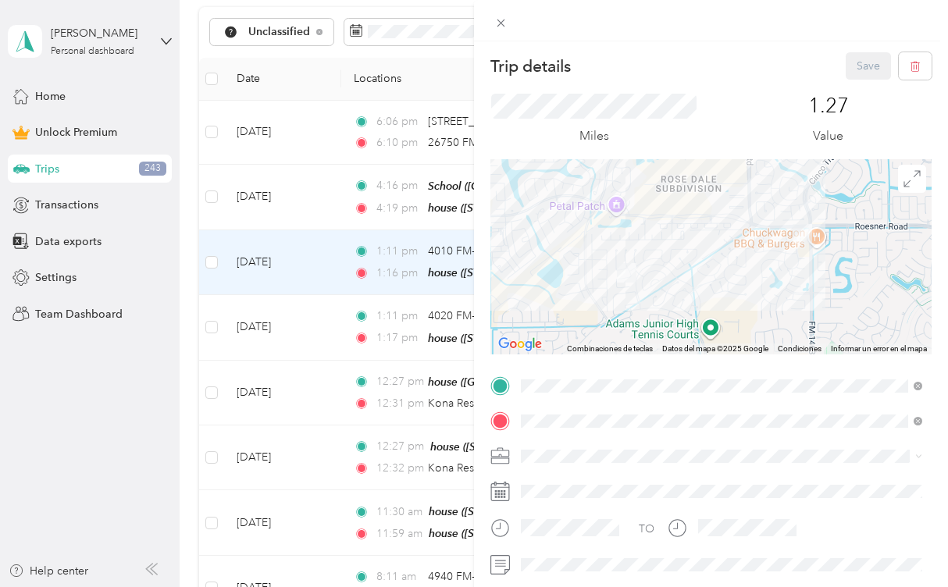
click at [631, 289] on div at bounding box center [710, 256] width 441 height 195
click at [830, 258] on div at bounding box center [710, 256] width 441 height 195
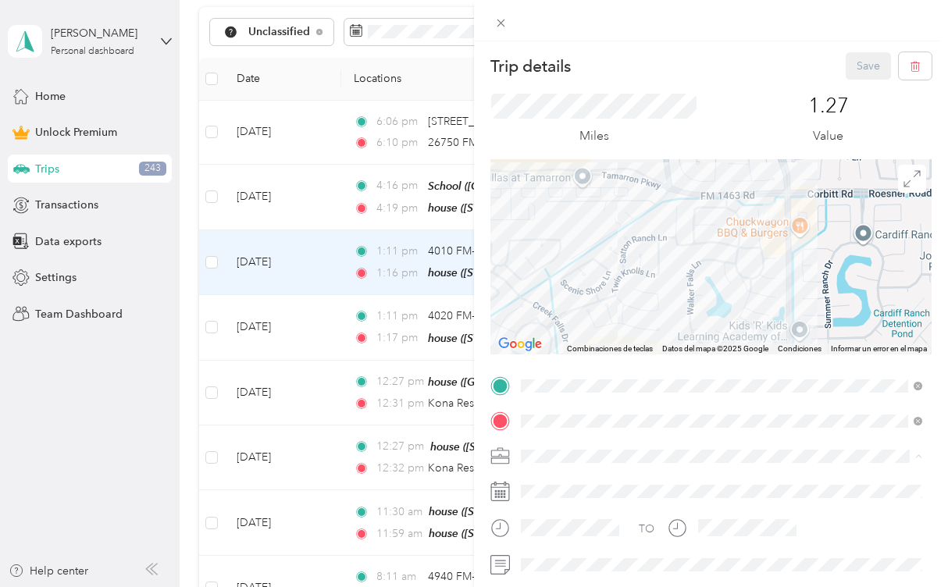
click at [592, 264] on div "Personal" at bounding box center [721, 264] width 390 height 16
click at [867, 55] on button "Save" at bounding box center [867, 65] width 45 height 27
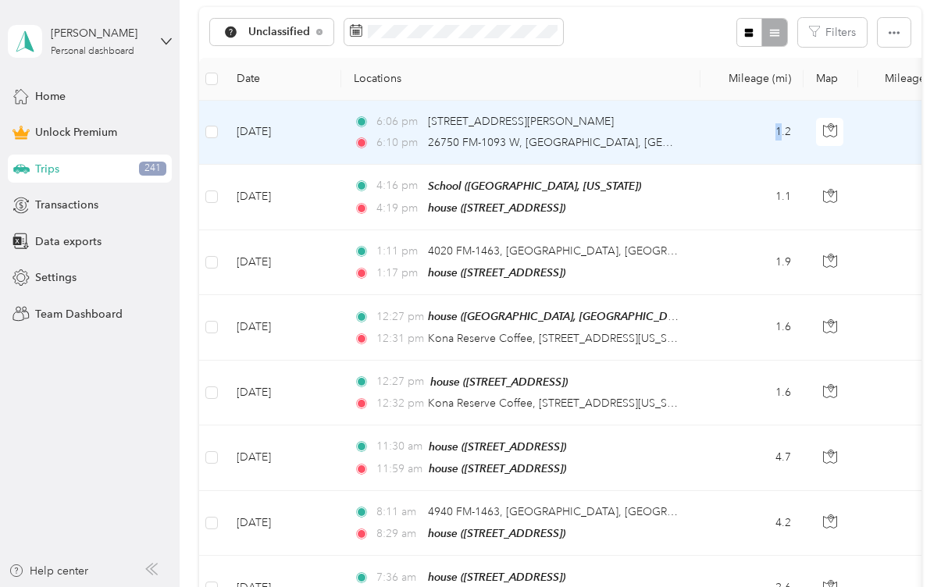
click at [778, 165] on td "1.2" at bounding box center [751, 133] width 103 height 64
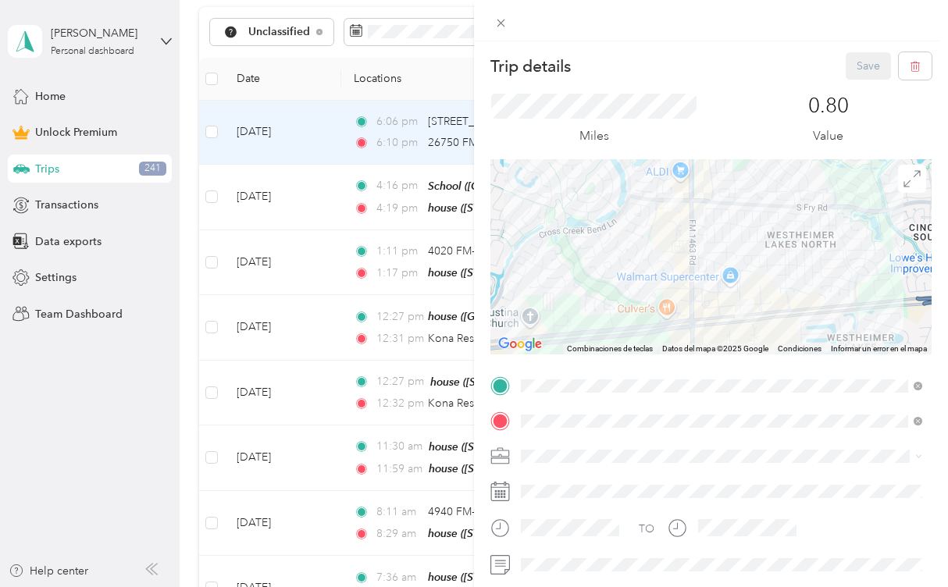
click at [750, 87] on div "Miles 0.80 Value" at bounding box center [710, 120] width 441 height 80
click at [501, 24] on icon at bounding box center [500, 22] width 13 height 13
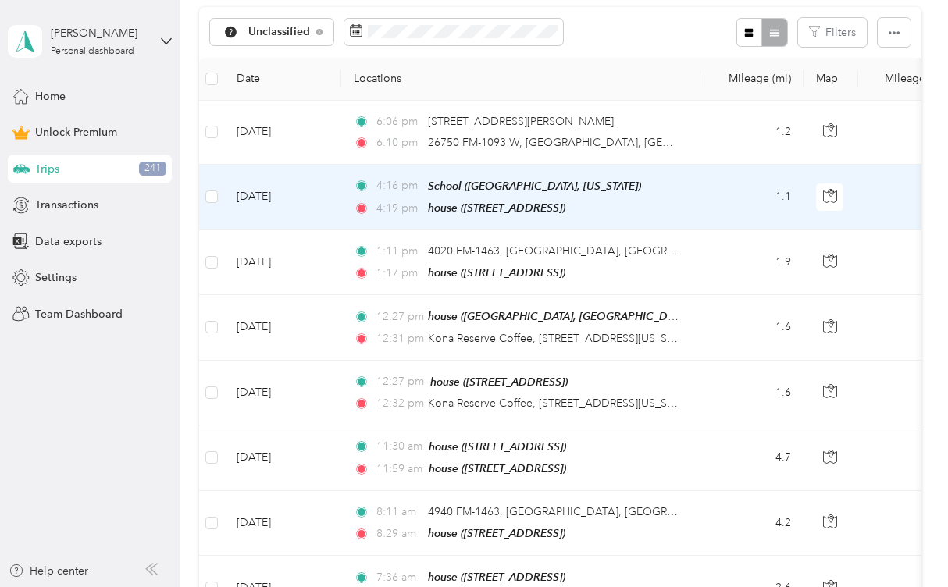
click at [788, 230] on td "1.1" at bounding box center [751, 198] width 103 height 66
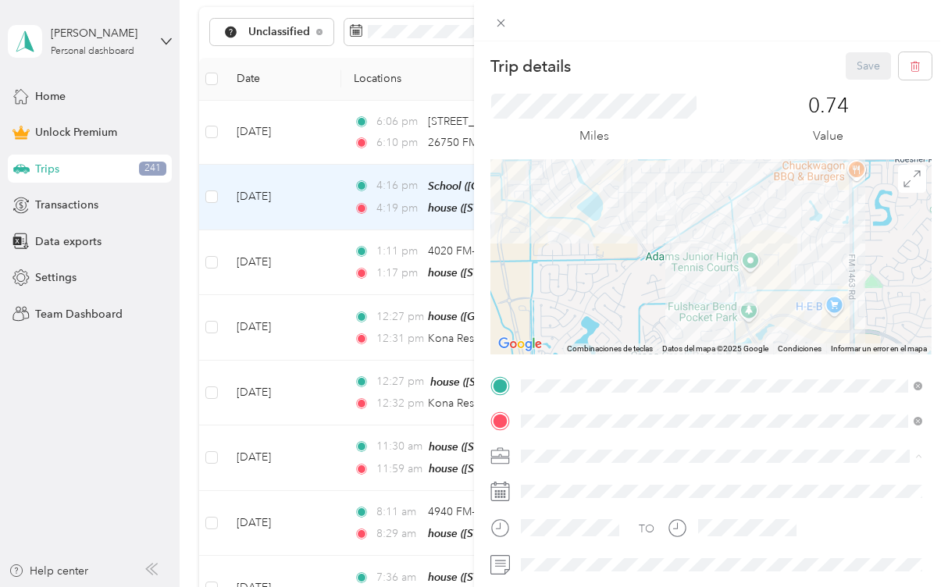
click at [561, 263] on span "Personal" at bounding box center [546, 264] width 41 height 13
click at [852, 65] on button "Save" at bounding box center [867, 65] width 45 height 27
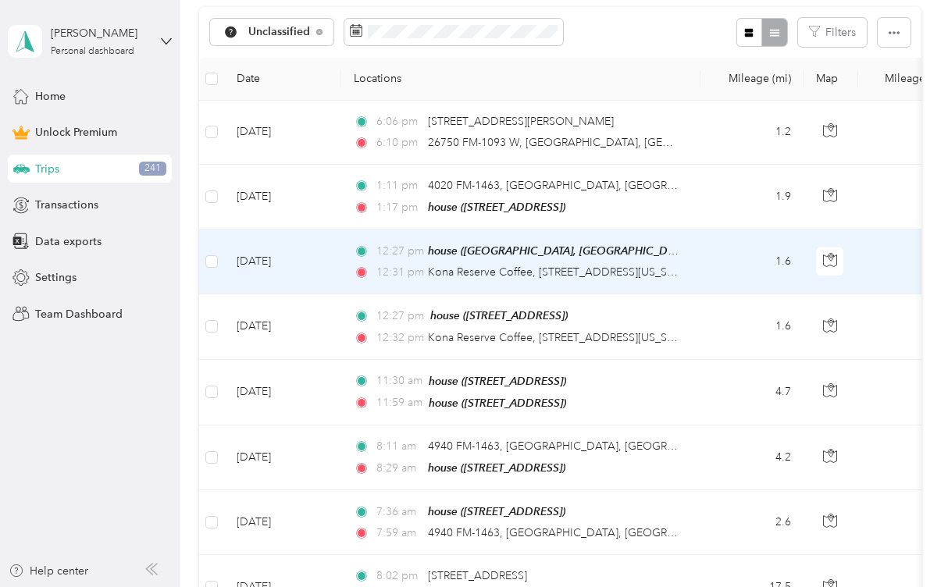
click at [783, 294] on td "1.6" at bounding box center [751, 261] width 103 height 65
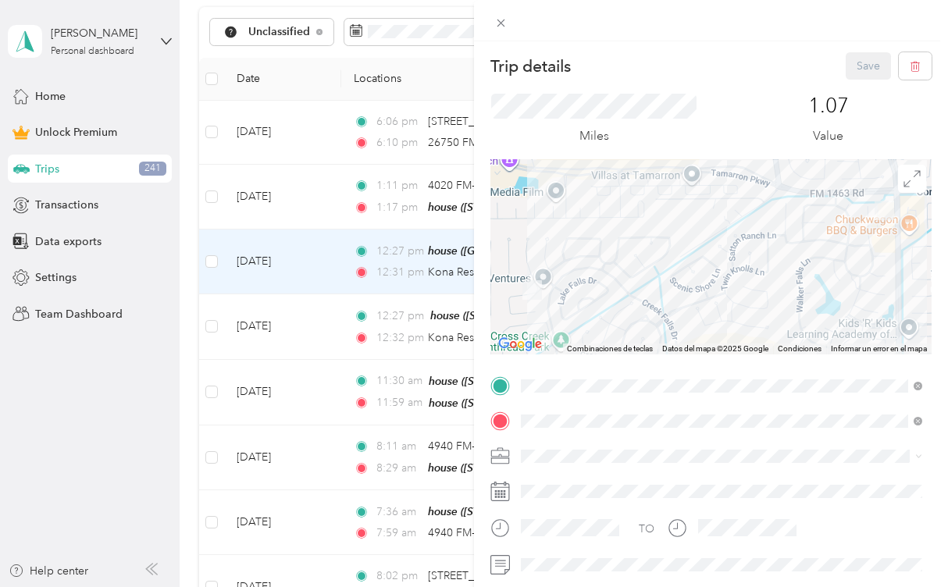
click at [606, 262] on div "Personal" at bounding box center [721, 262] width 390 height 16
click at [862, 67] on button "Save" at bounding box center [867, 65] width 45 height 27
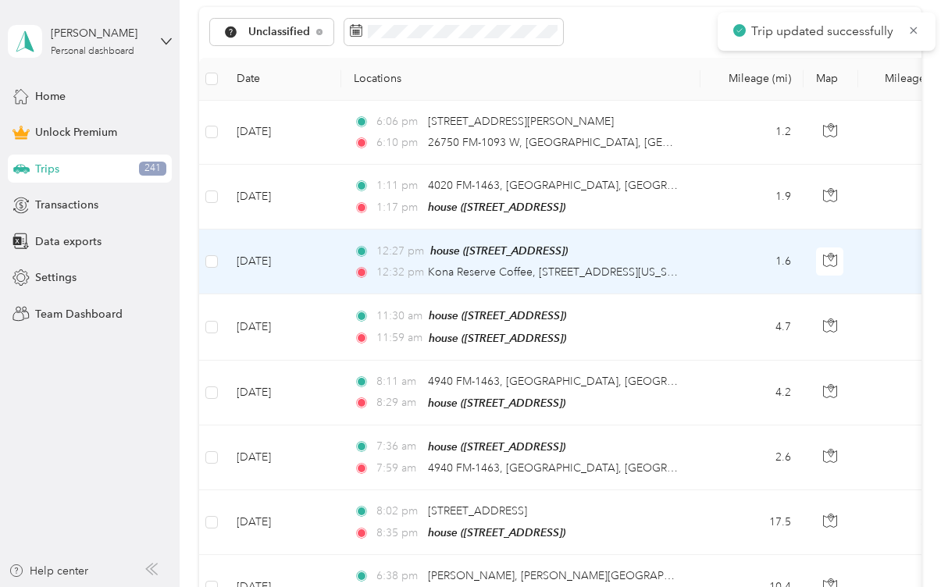
click at [784, 294] on td "1.6" at bounding box center [751, 261] width 103 height 65
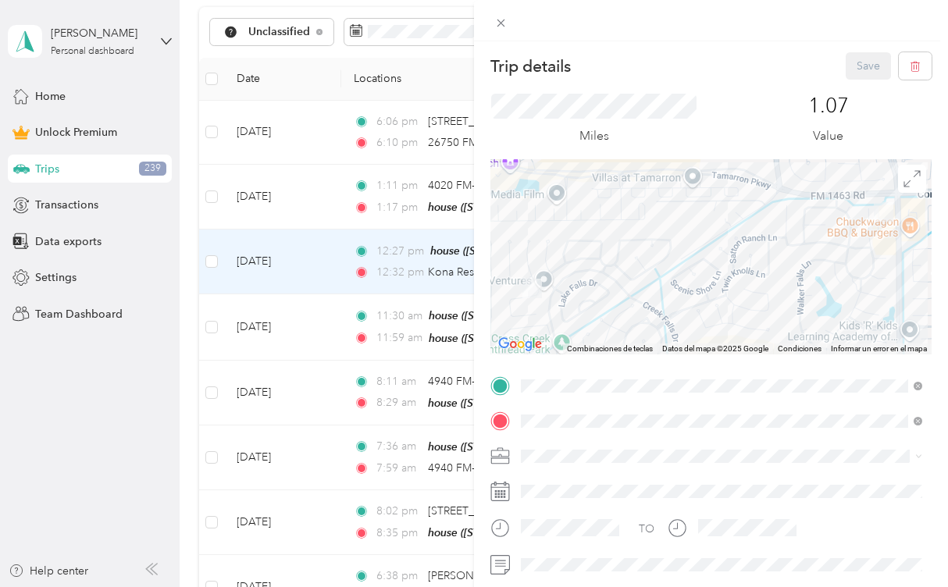
click at [582, 268] on li "Personal" at bounding box center [721, 257] width 412 height 27
click at [854, 66] on button "Save" at bounding box center [867, 65] width 45 height 27
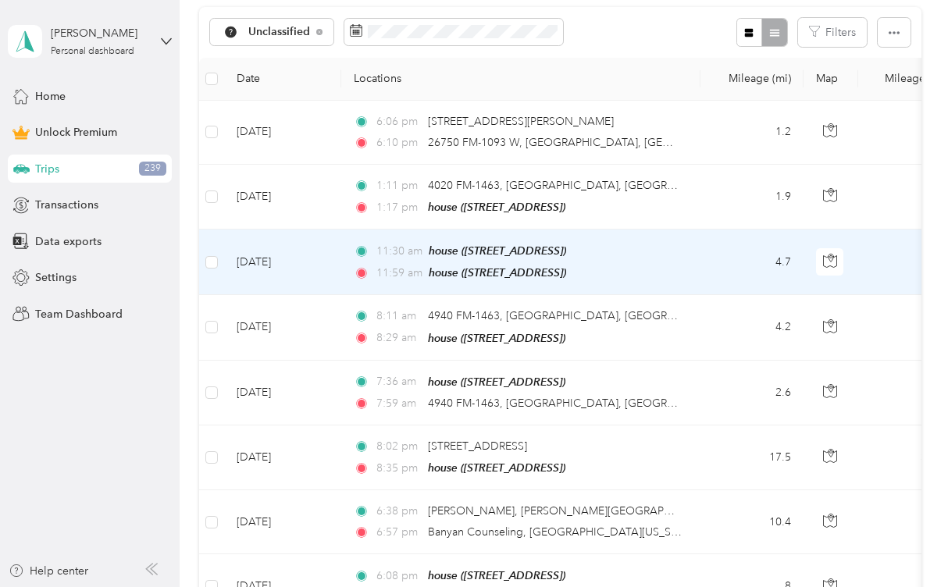
click at [787, 295] on td "4.7" at bounding box center [751, 262] width 103 height 66
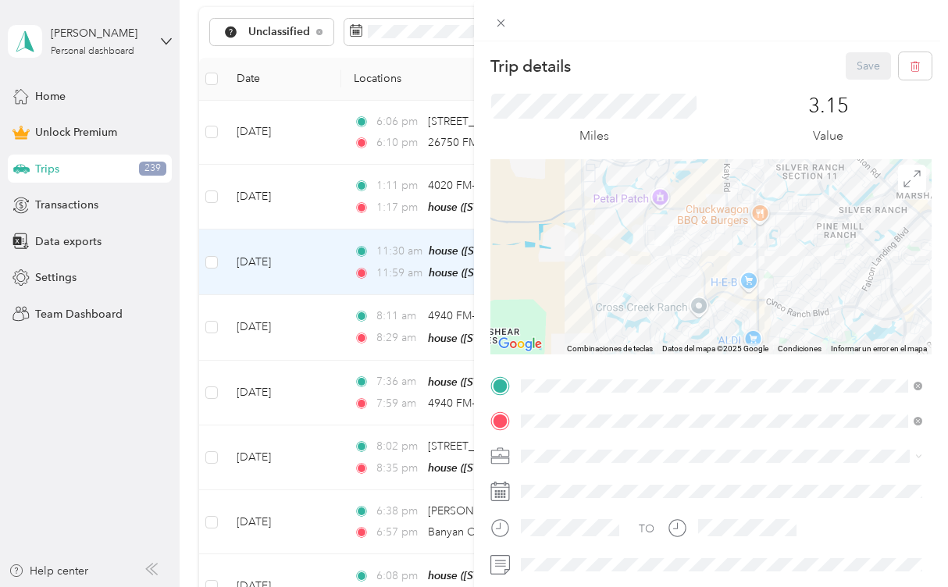
click at [582, 260] on div "Personal" at bounding box center [721, 262] width 390 height 16
click at [860, 55] on button "Save" at bounding box center [867, 65] width 45 height 27
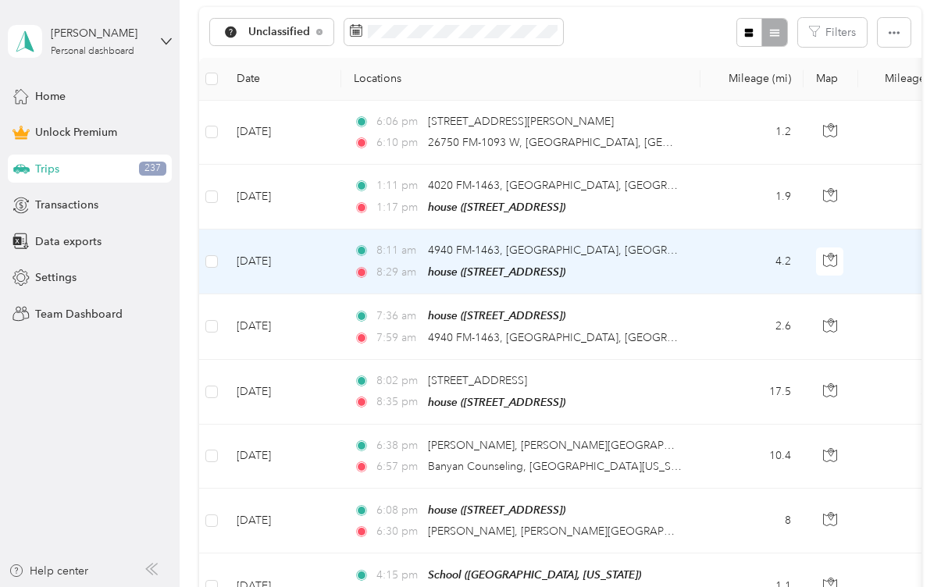
click at [780, 294] on td "4.2" at bounding box center [751, 261] width 103 height 65
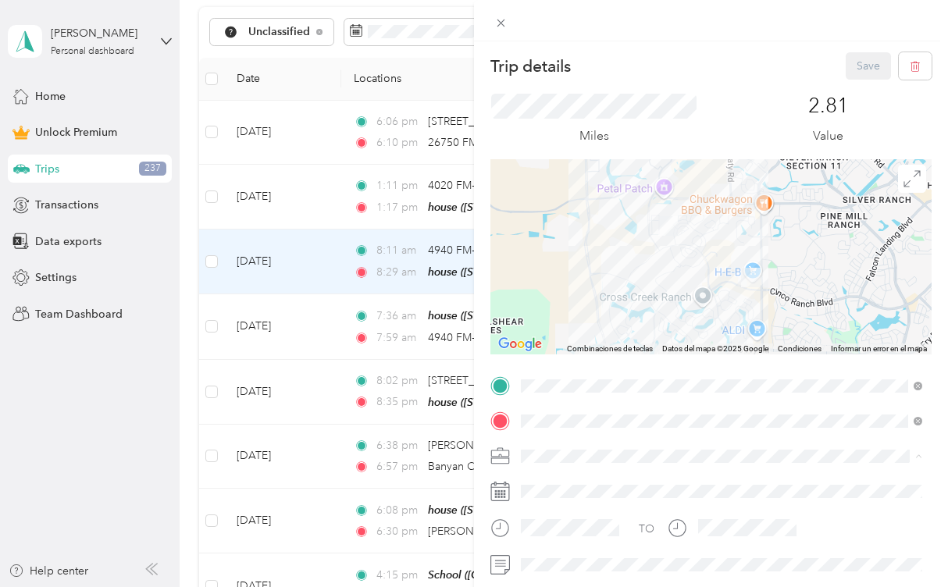
click at [606, 265] on li "Personal" at bounding box center [721, 264] width 412 height 27
click at [873, 66] on button "Save" at bounding box center [867, 65] width 45 height 27
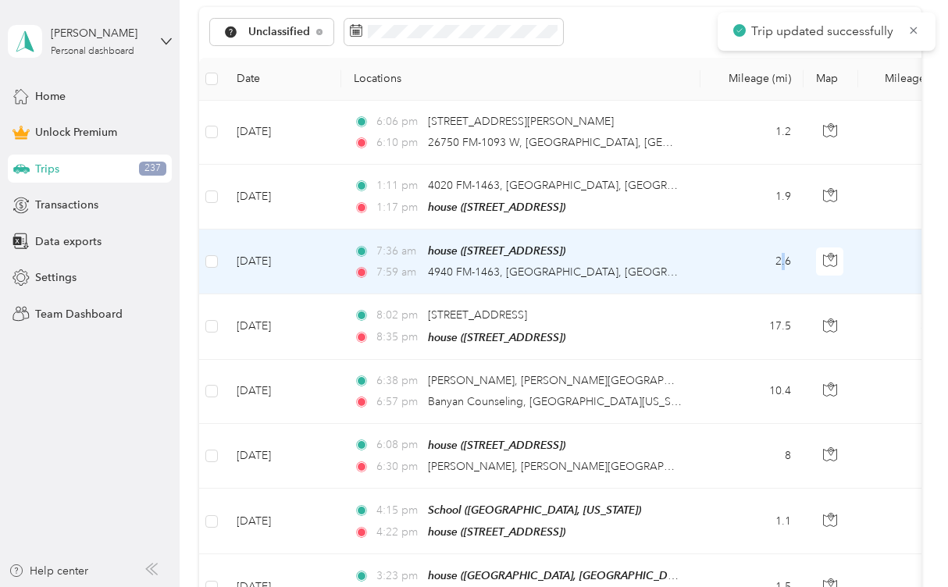
click at [783, 294] on td "2.6" at bounding box center [751, 261] width 103 height 65
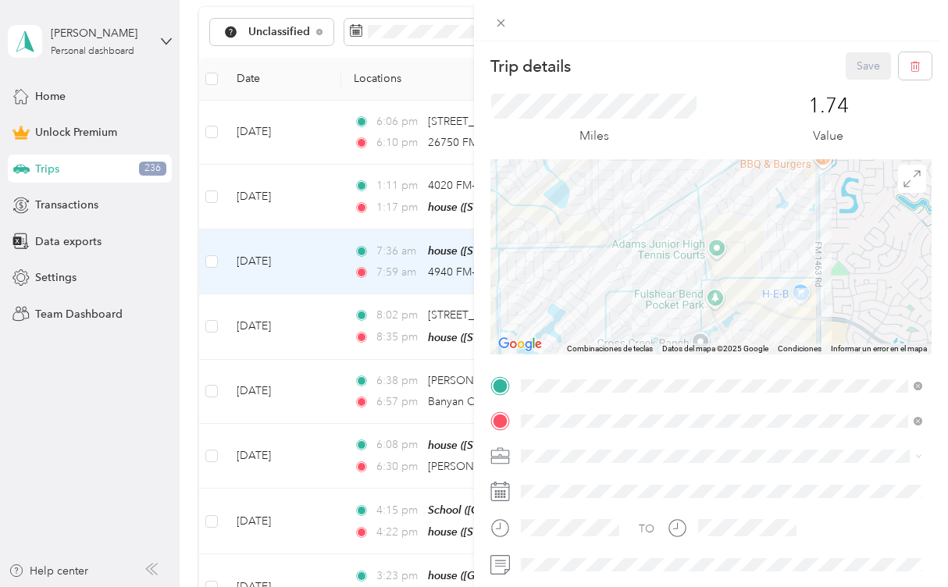
click at [621, 262] on div "Personal" at bounding box center [721, 259] width 390 height 16
click at [870, 70] on button "Save" at bounding box center [867, 65] width 45 height 27
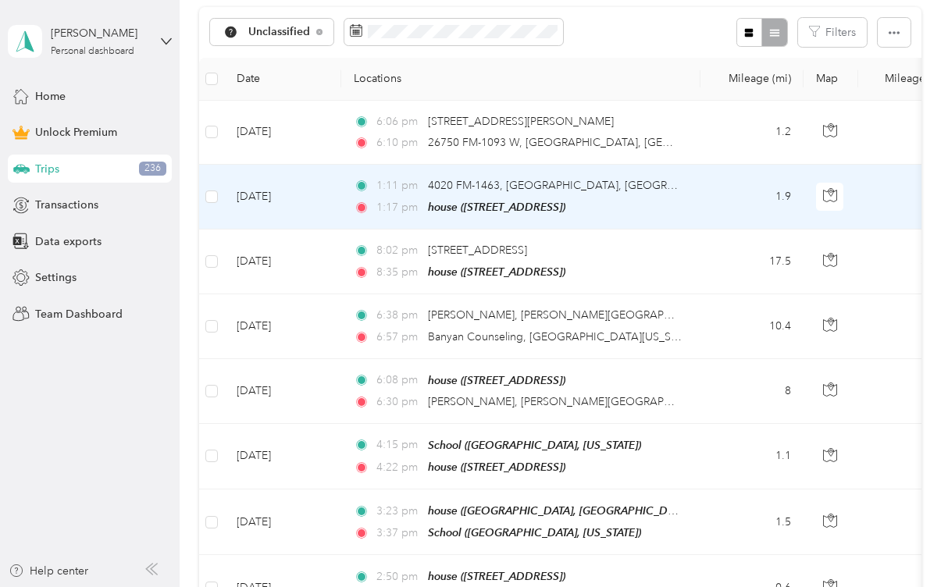
click at [781, 229] on td "1.9" at bounding box center [751, 197] width 103 height 65
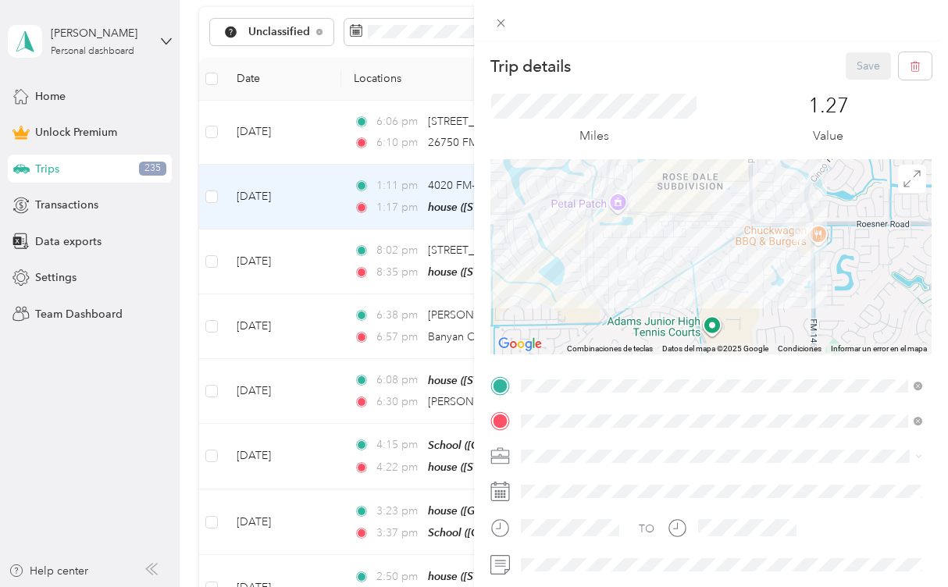
click at [599, 253] on li "Personal" at bounding box center [721, 262] width 412 height 27
click at [871, 70] on button "Save" at bounding box center [867, 65] width 45 height 27
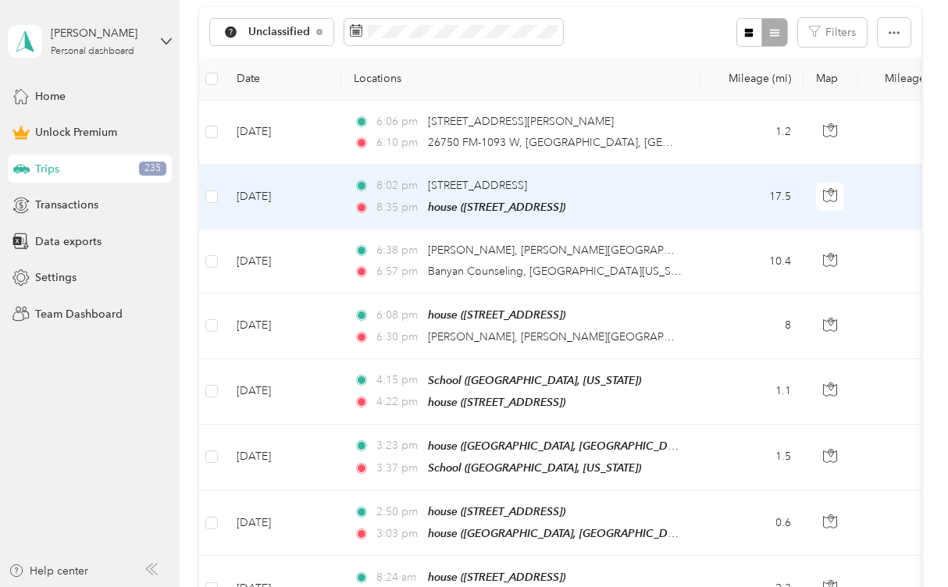
click at [782, 229] on td "17.5" at bounding box center [751, 197] width 103 height 65
